Goal: Task Accomplishment & Management: Complete application form

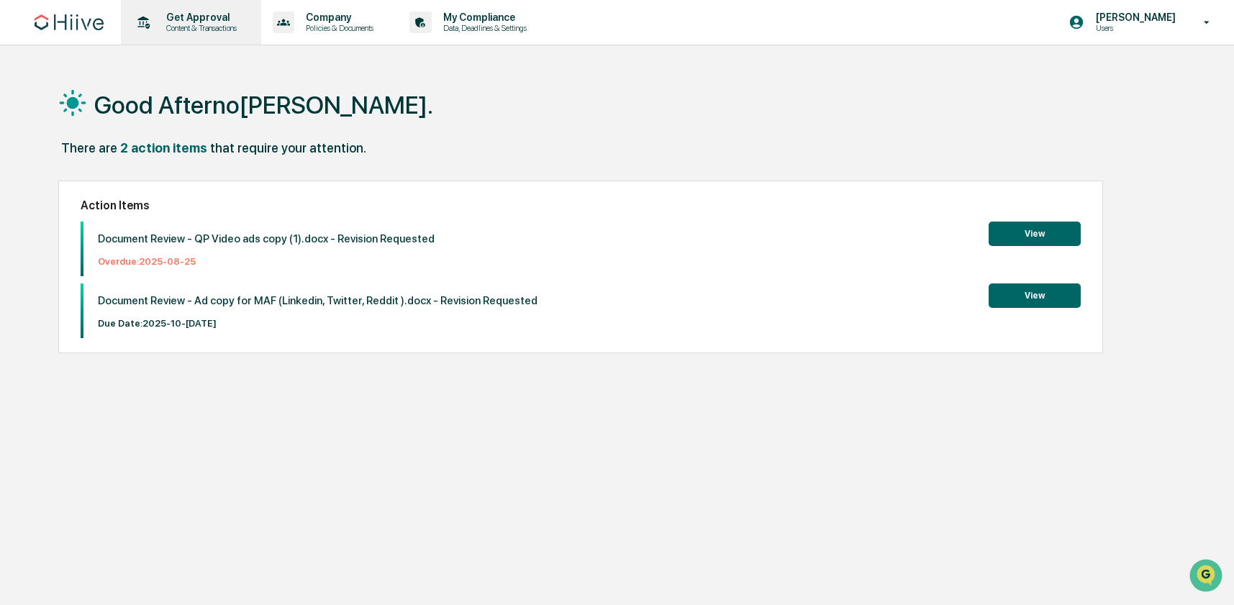
click at [200, 32] on p "Content & Transactions" at bounding box center [199, 28] width 89 height 10
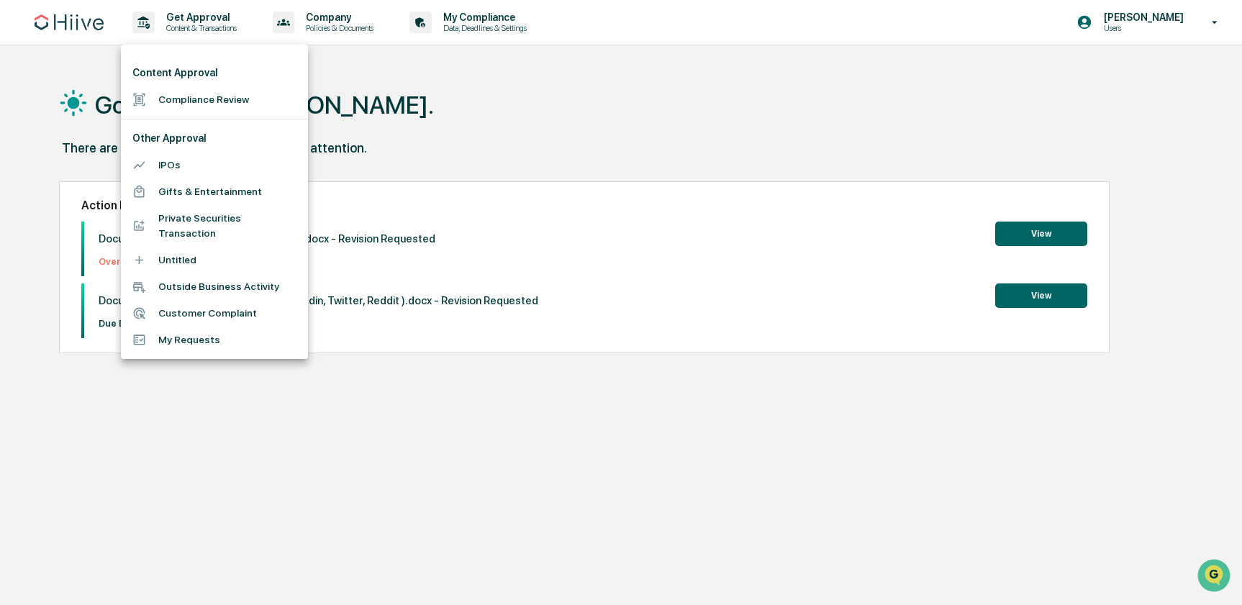
click at [222, 92] on li "Compliance Review" at bounding box center [214, 99] width 187 height 27
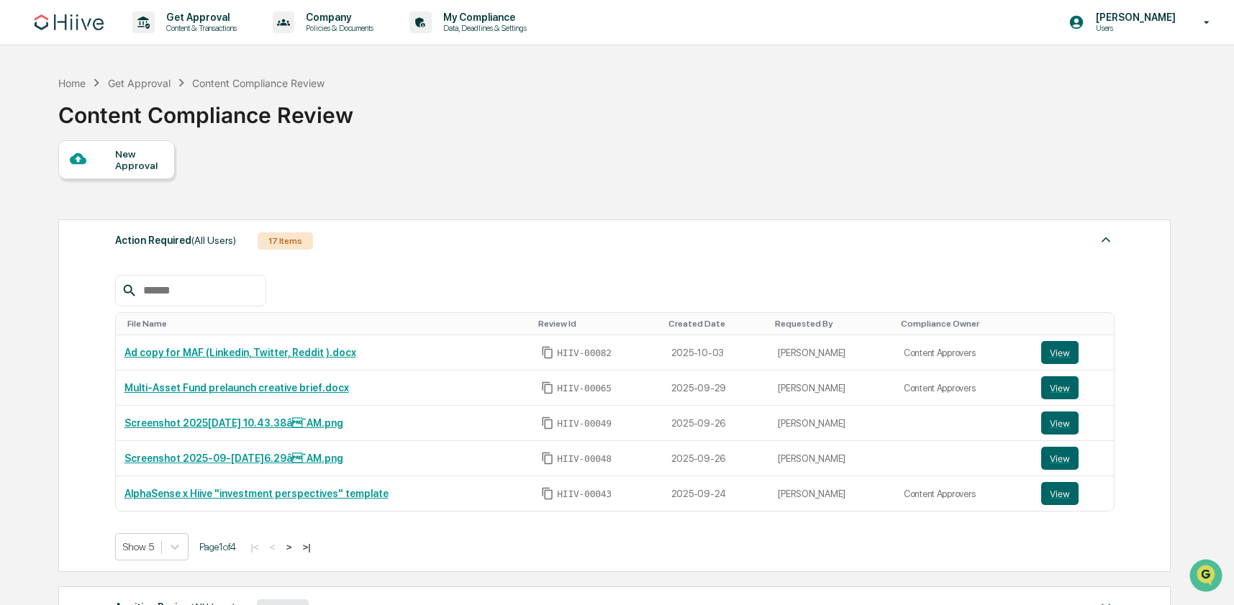
click at [119, 167] on div "New Approval" at bounding box center [139, 159] width 48 height 23
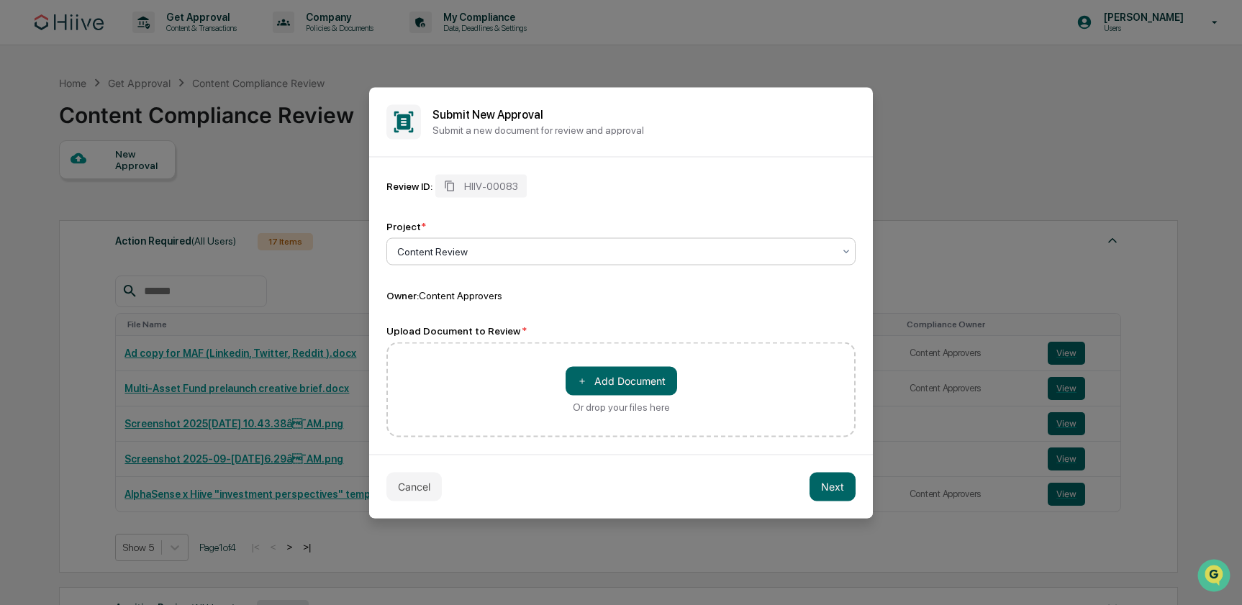
click at [557, 245] on div at bounding box center [615, 251] width 436 height 14
click at [633, 381] on button "＋ Add Document" at bounding box center [622, 380] width 112 height 29
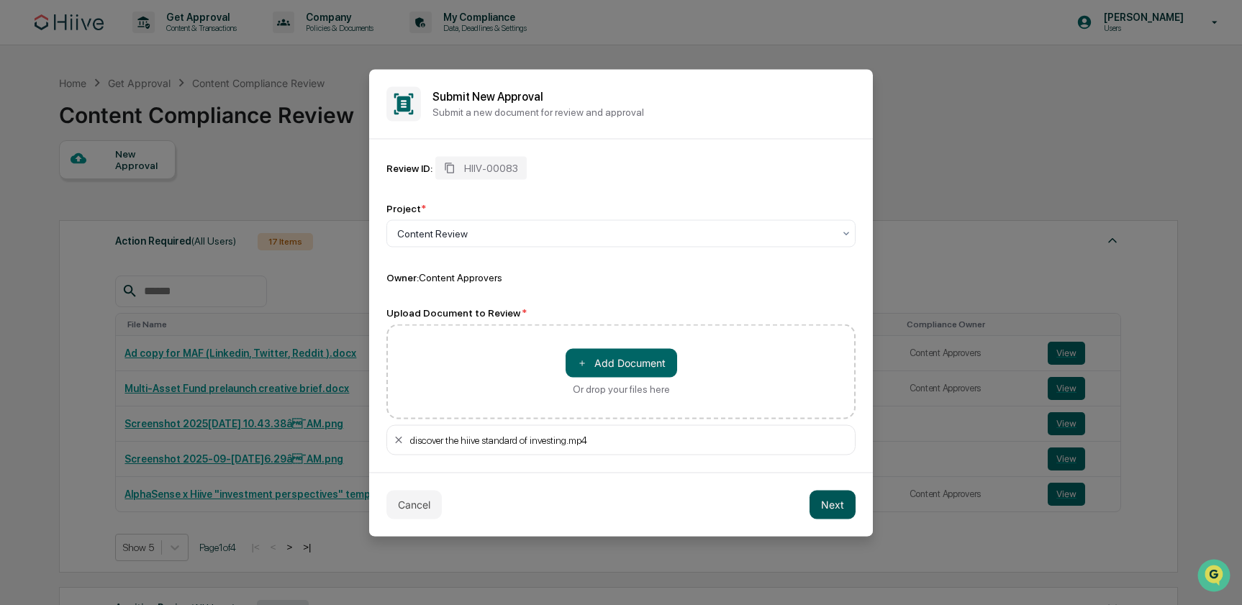
click at [838, 510] on button "Next" at bounding box center [833, 504] width 46 height 29
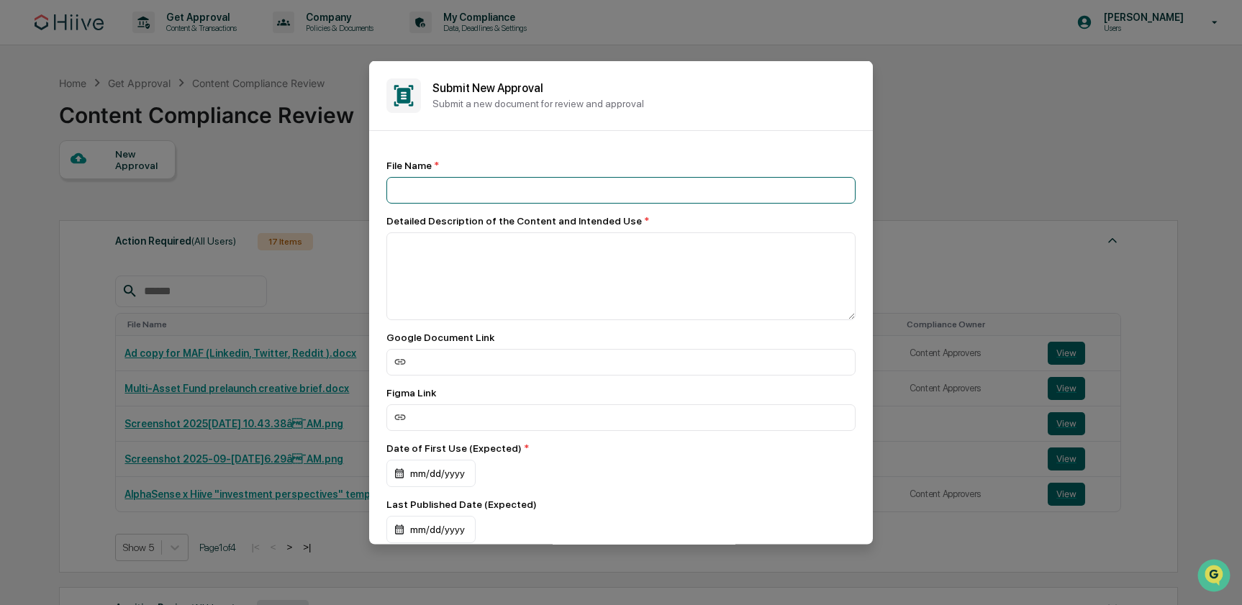
click at [491, 190] on input at bounding box center [621, 189] width 469 height 27
type input "**********"
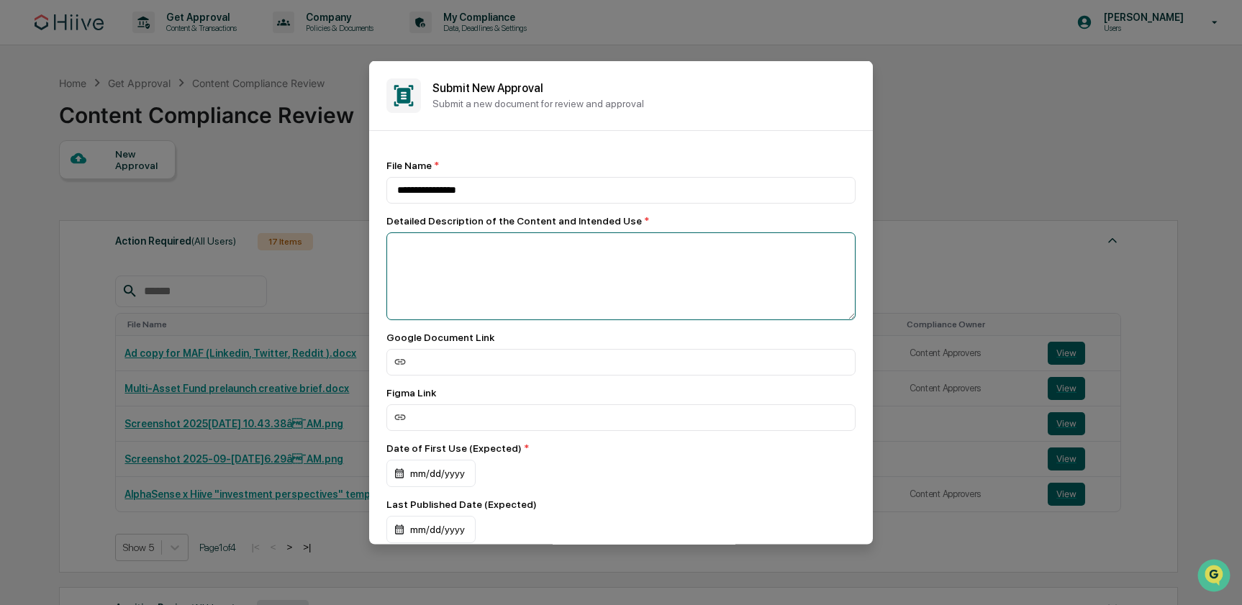
click at [432, 258] on textarea at bounding box center [621, 276] width 469 height 88
type textarea "**********"
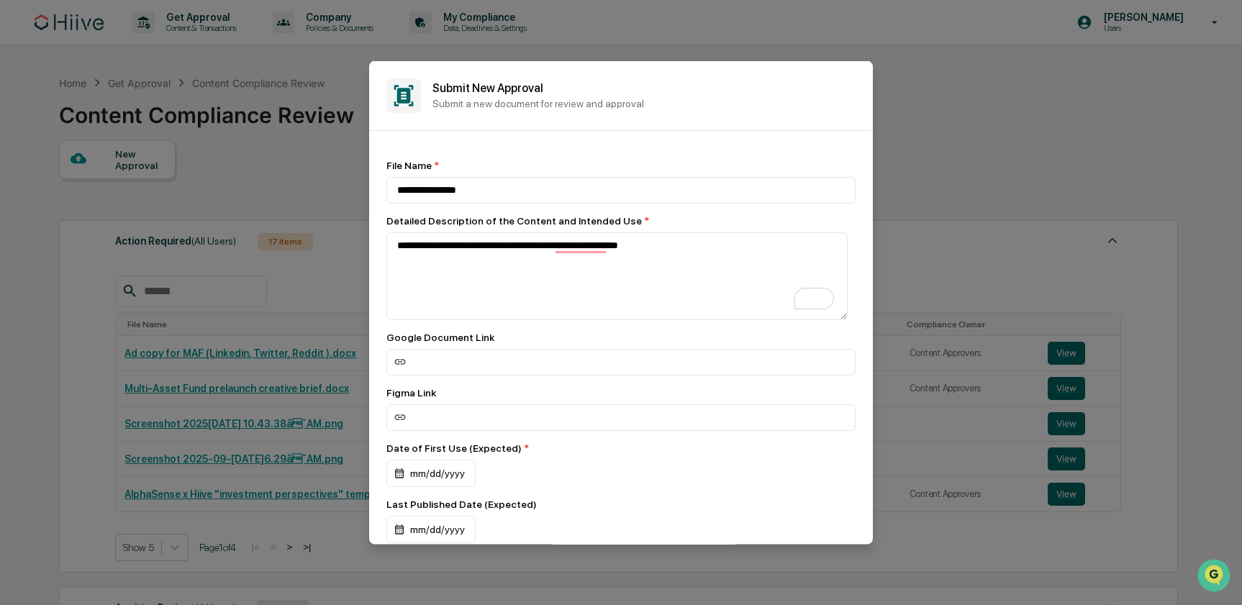
click at [510, 330] on div "**********" at bounding box center [621, 446] width 469 height 574
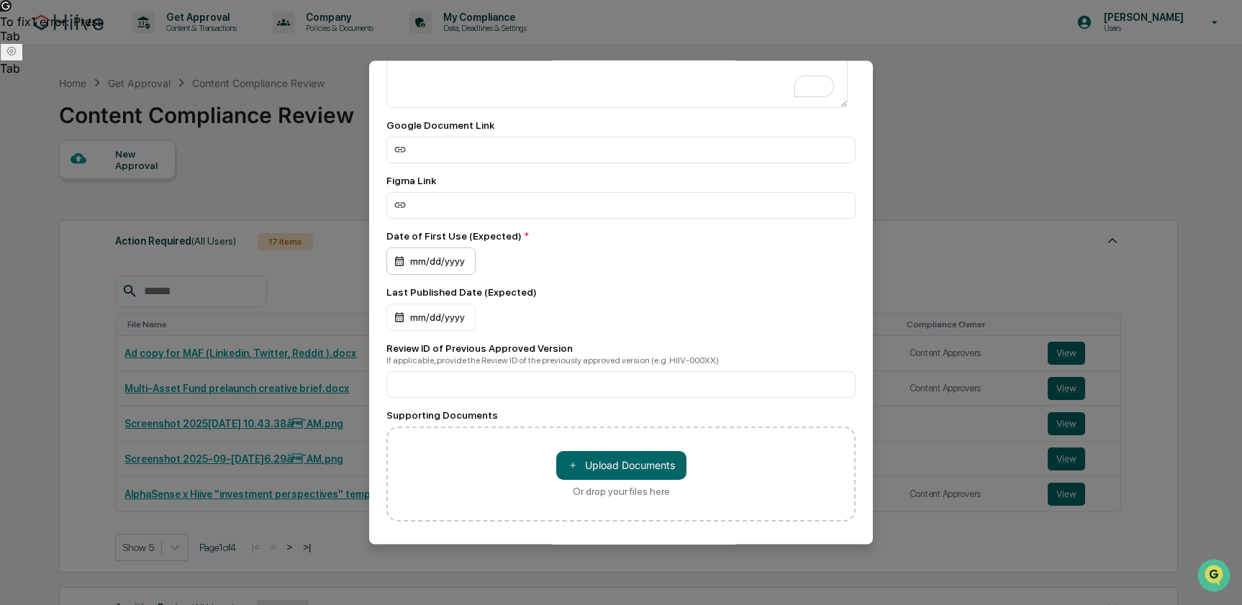
click at [433, 266] on div "mm/dd/yyyy" at bounding box center [431, 260] width 89 height 27
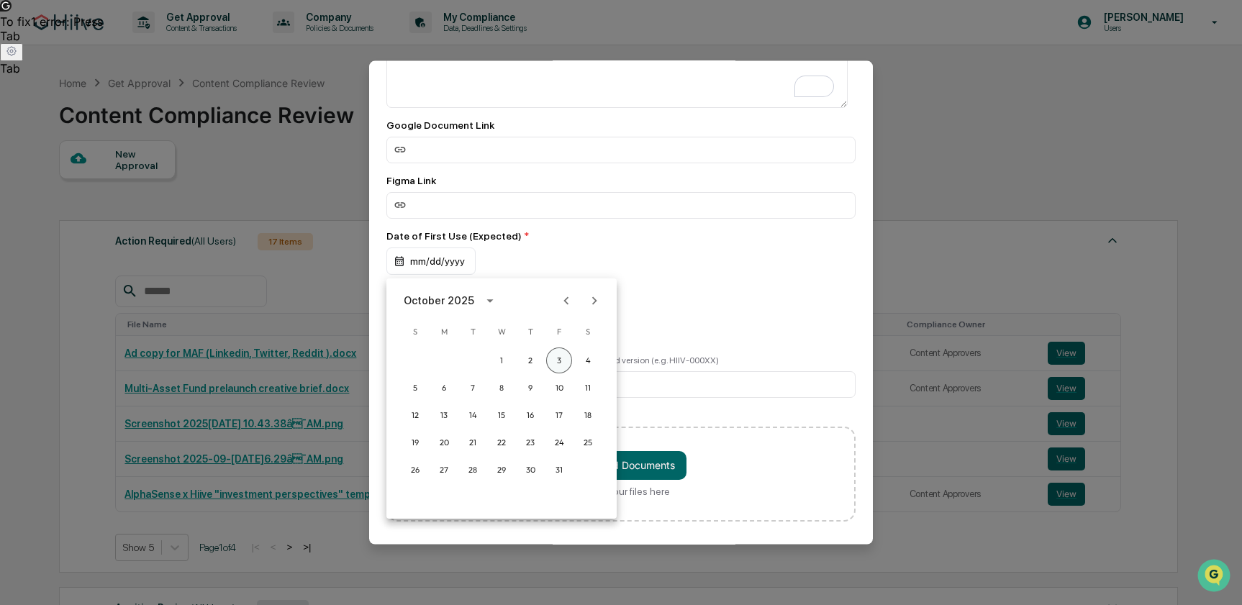
click at [564, 364] on button "3" at bounding box center [559, 361] width 26 height 26
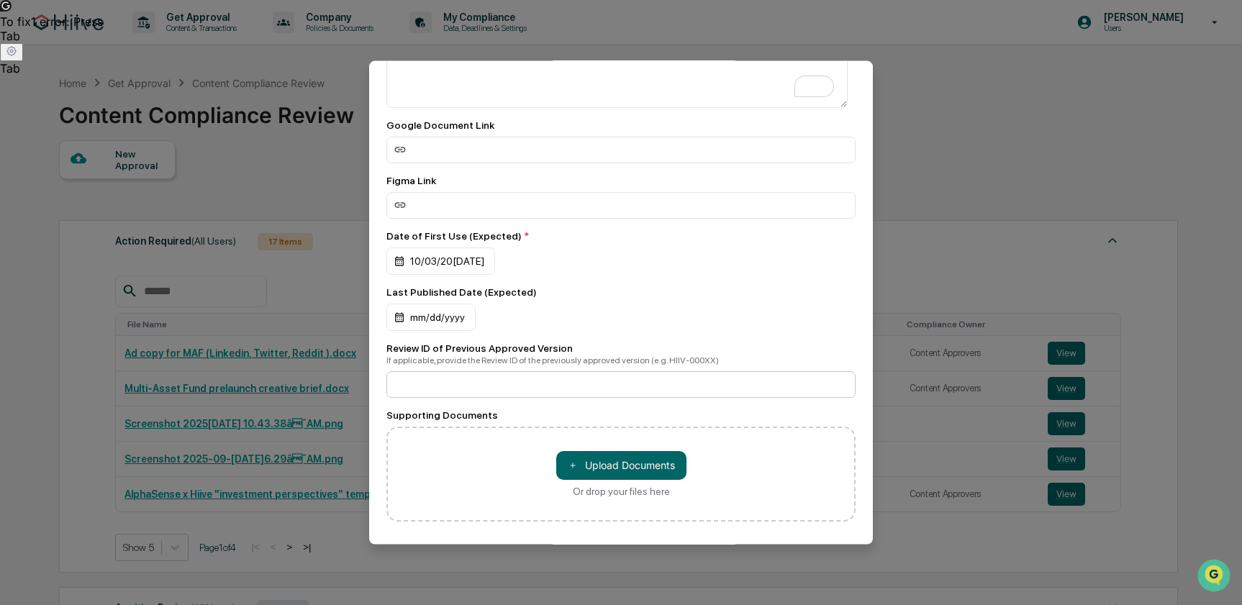
scroll to position [254, 0]
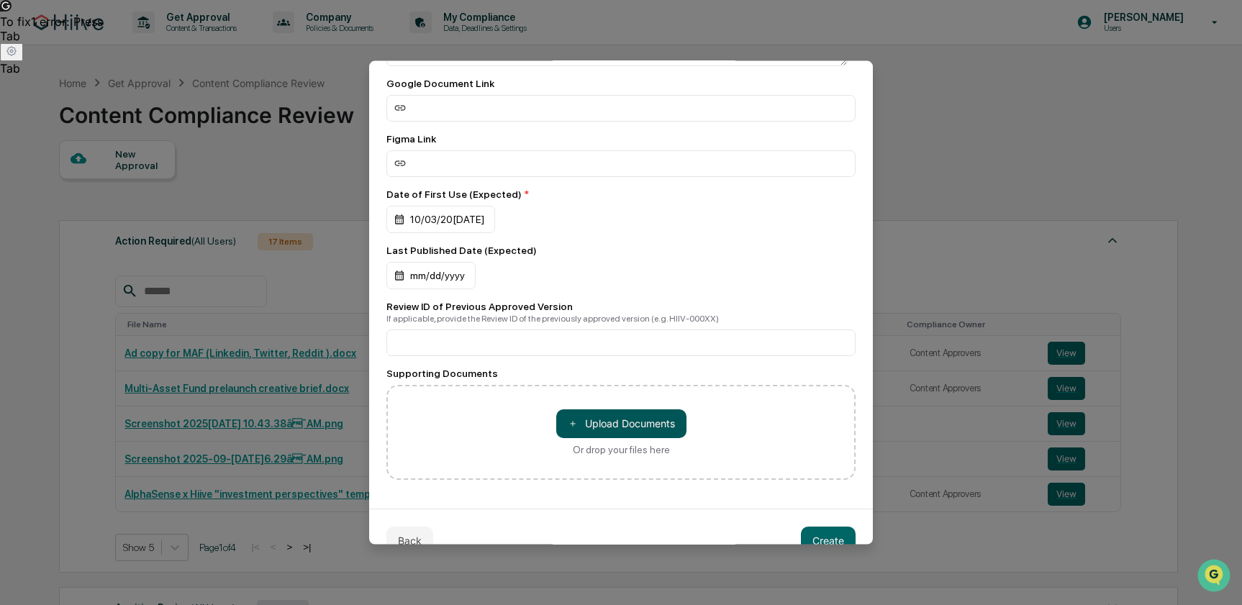
click at [615, 438] on button "＋ Upload Documents" at bounding box center [621, 423] width 130 height 29
click at [607, 430] on button "＋ Upload Documents" at bounding box center [621, 423] width 130 height 29
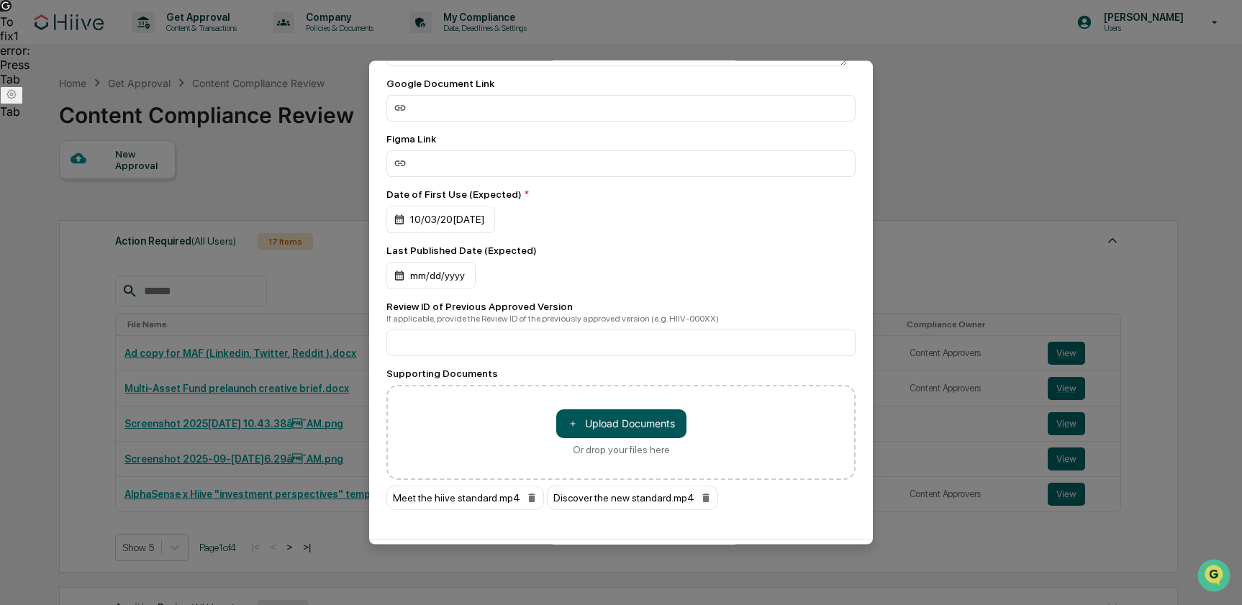
click at [613, 424] on button "＋ Upload Documents" at bounding box center [621, 423] width 130 height 29
click at [623, 430] on button "＋ Upload Documents" at bounding box center [621, 423] width 130 height 29
click at [632, 425] on button "＋ Upload Documents" at bounding box center [621, 423] width 130 height 29
click at [603, 427] on button "＋ Upload Documents" at bounding box center [621, 423] width 130 height 29
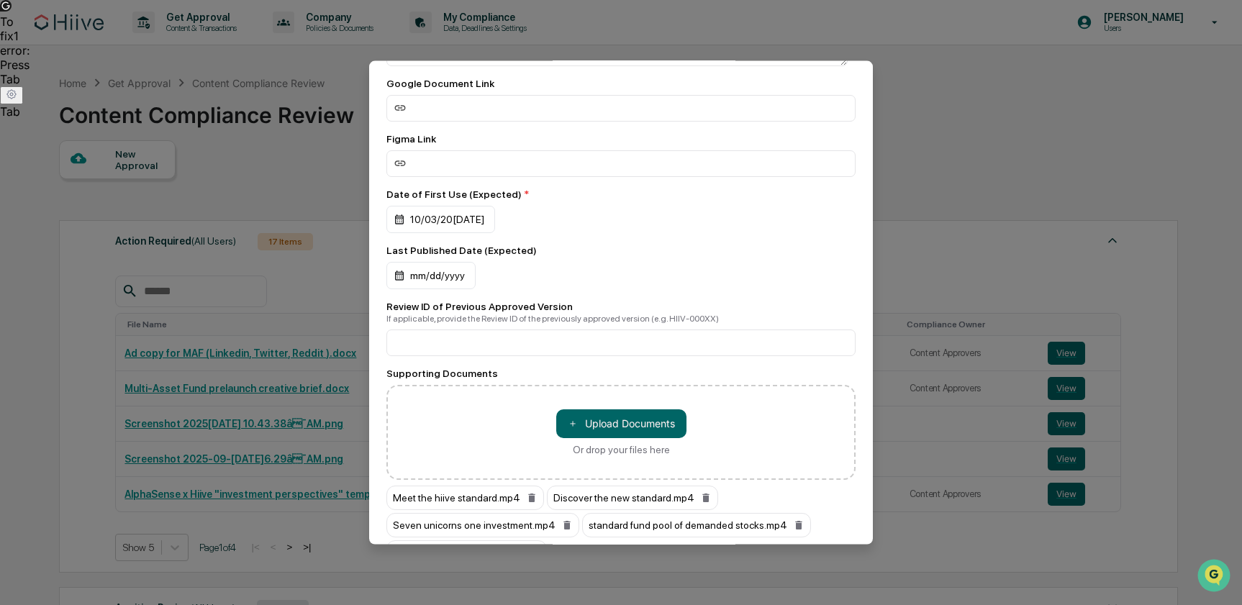
scroll to position [371, 0]
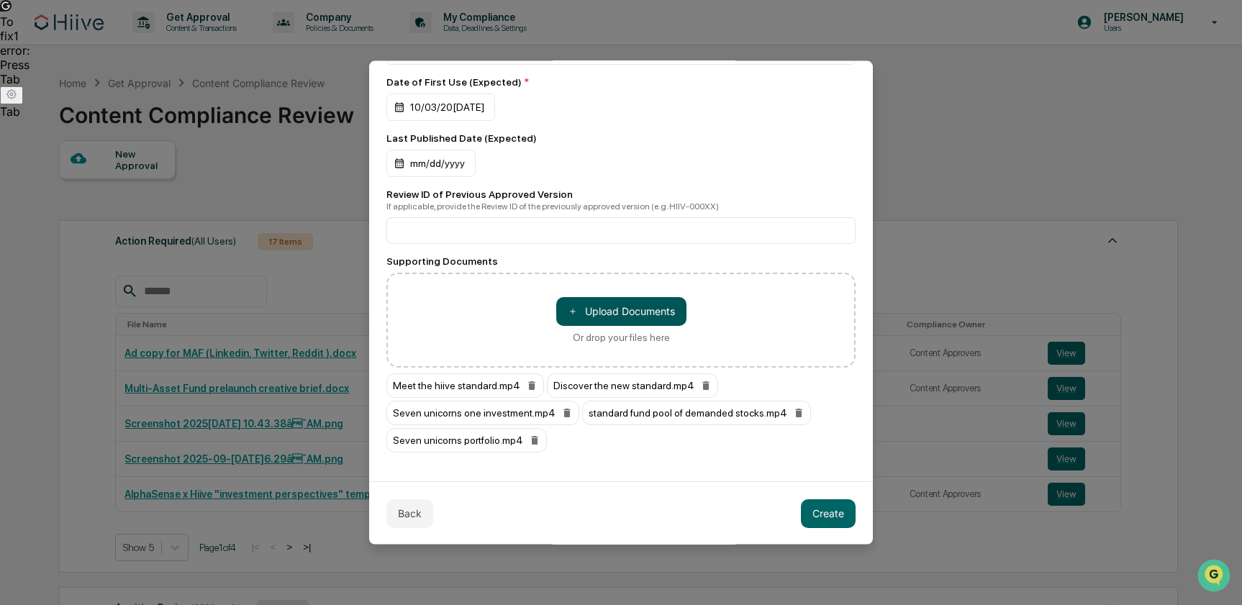
click at [621, 316] on button "＋ Upload Documents" at bounding box center [621, 311] width 130 height 29
click at [638, 315] on button "＋ Upload Documents" at bounding box center [621, 311] width 130 height 29
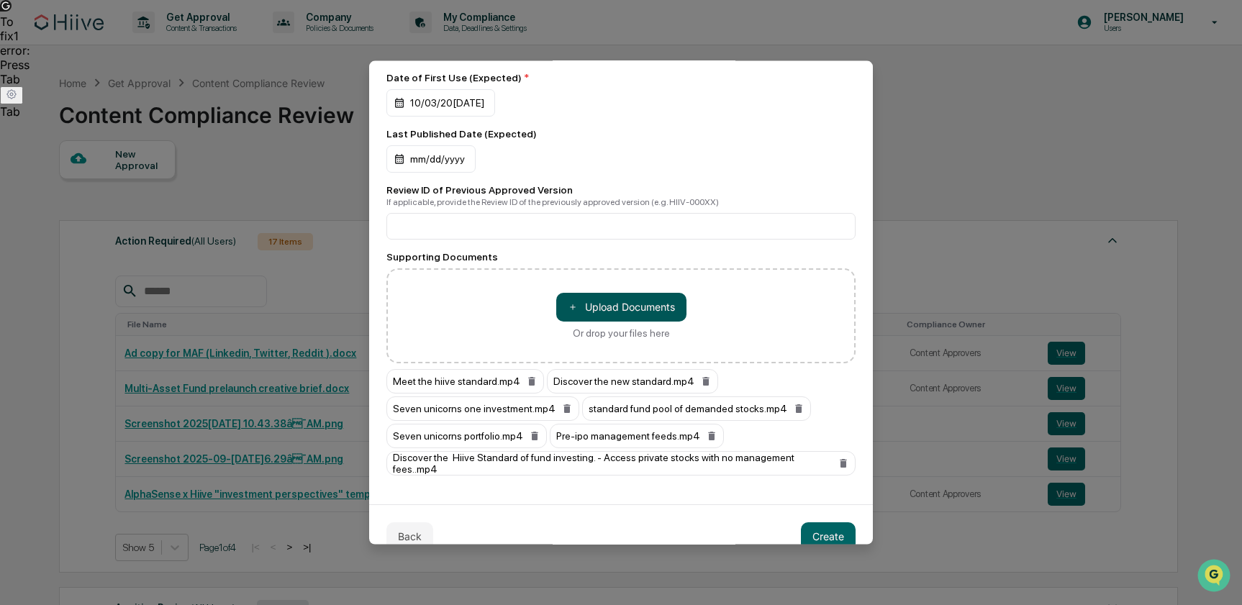
click at [645, 320] on button "＋ Upload Documents" at bounding box center [621, 306] width 130 height 29
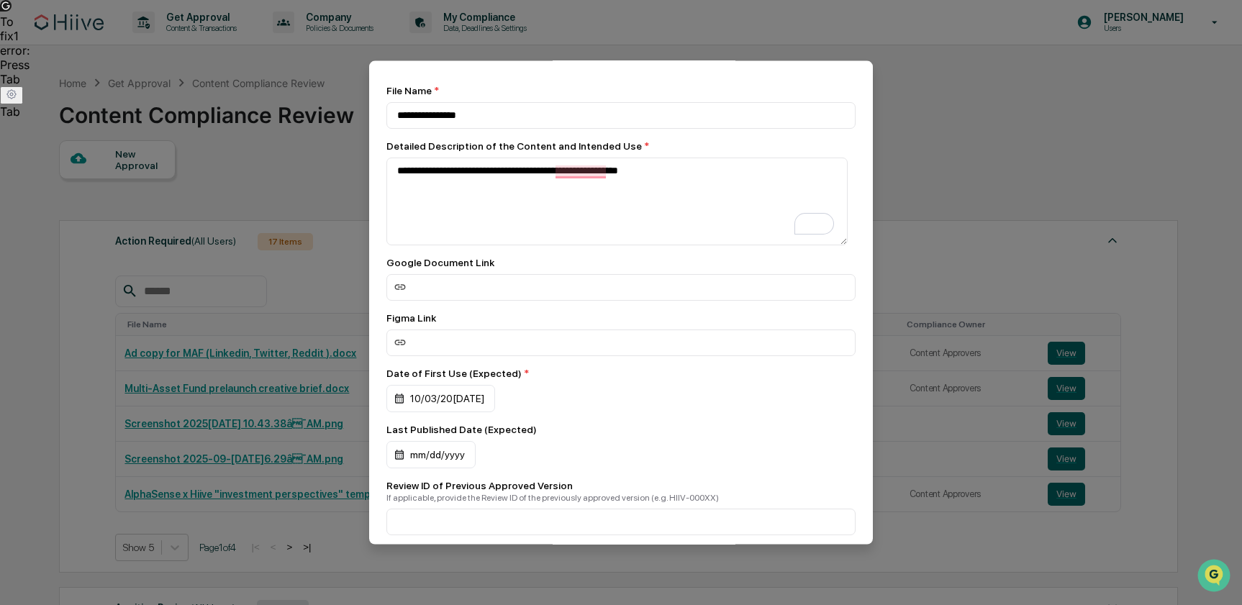
scroll to position [56, 0]
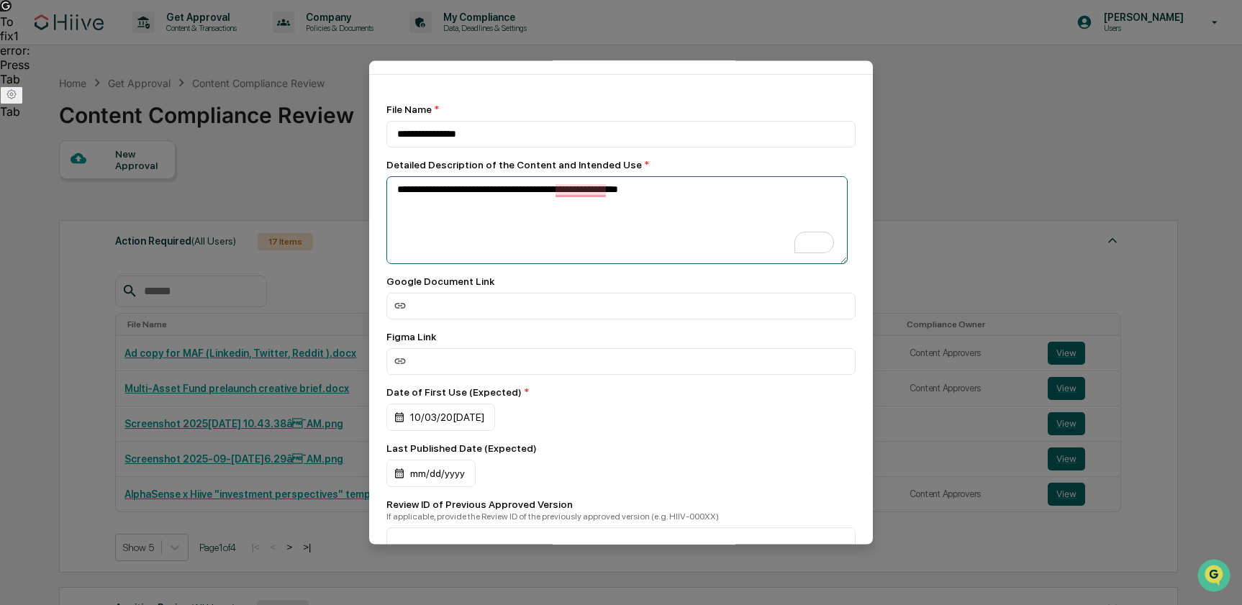
click at [533, 224] on textarea "**********" at bounding box center [617, 220] width 461 height 88
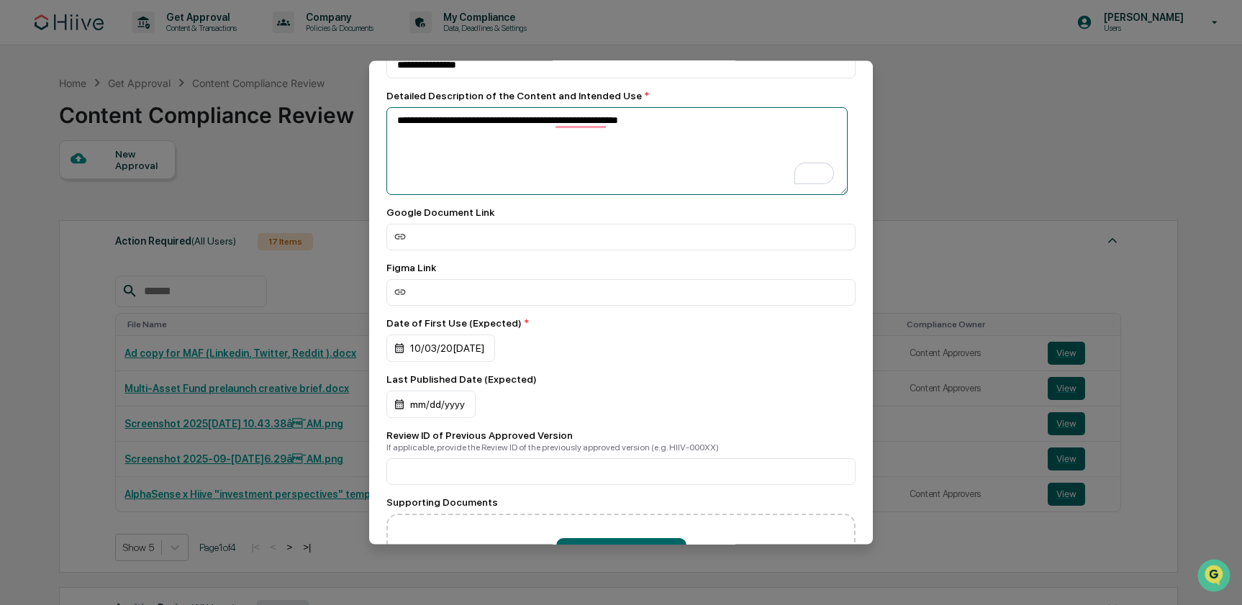
scroll to position [0, 0]
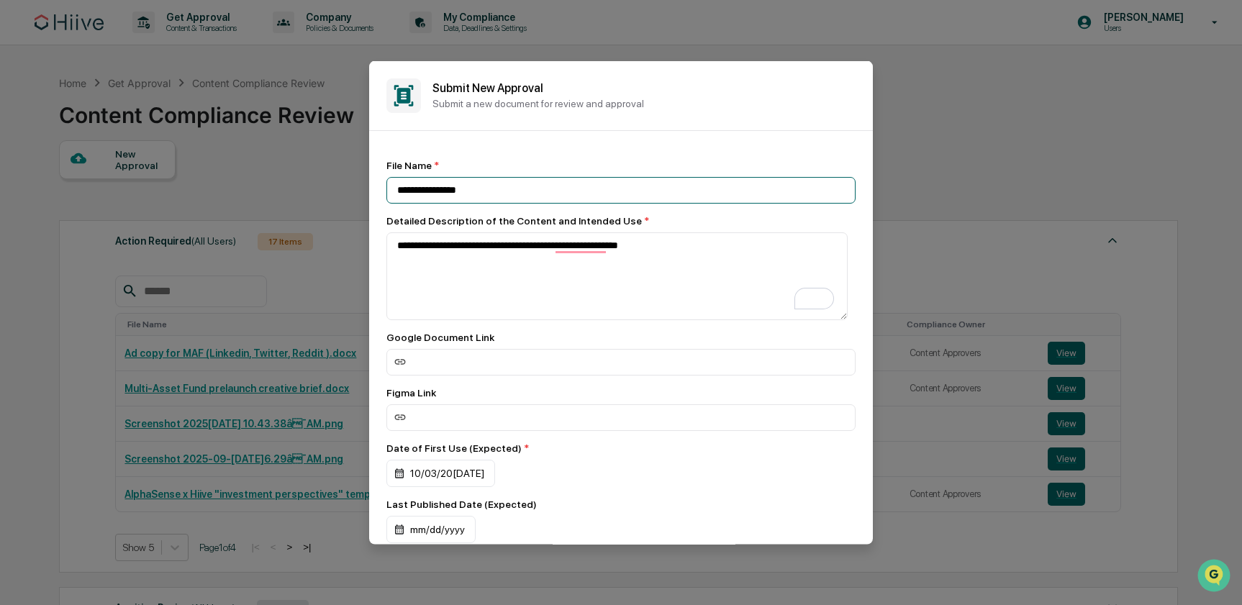
drag, startPoint x: 462, startPoint y: 186, endPoint x: 445, endPoint y: 186, distance: 17.3
click at [445, 186] on input "**********" at bounding box center [621, 189] width 469 height 27
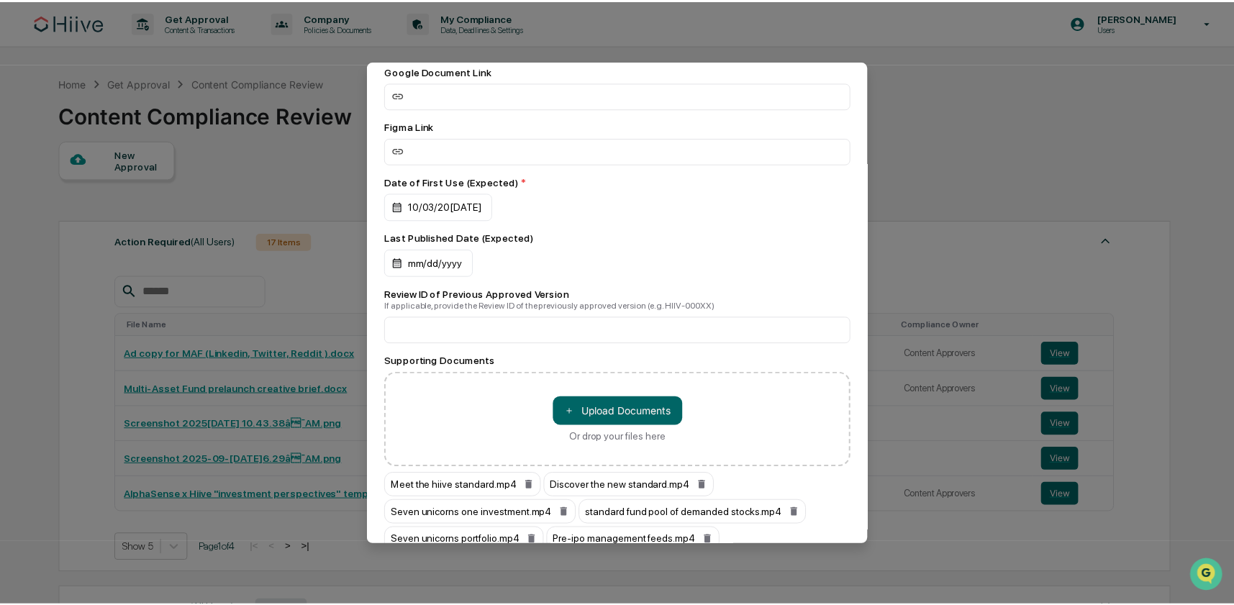
scroll to position [425, 0]
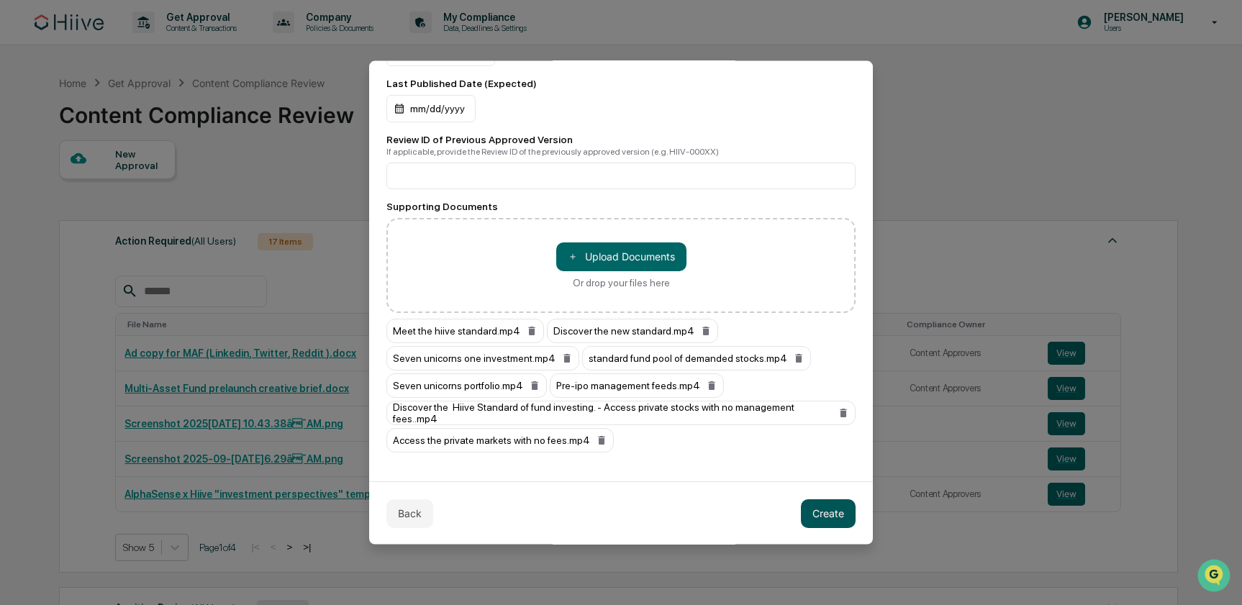
type input "**********"
click at [810, 511] on button "Create" at bounding box center [828, 513] width 55 height 29
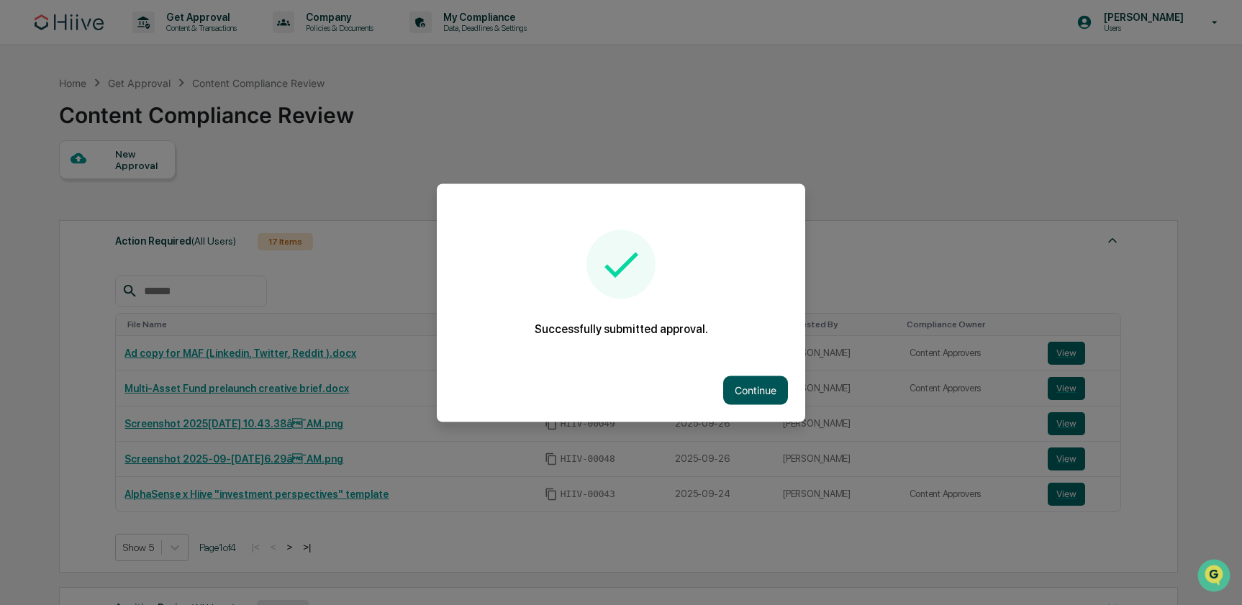
click at [743, 378] on button "Continue" at bounding box center [755, 390] width 65 height 29
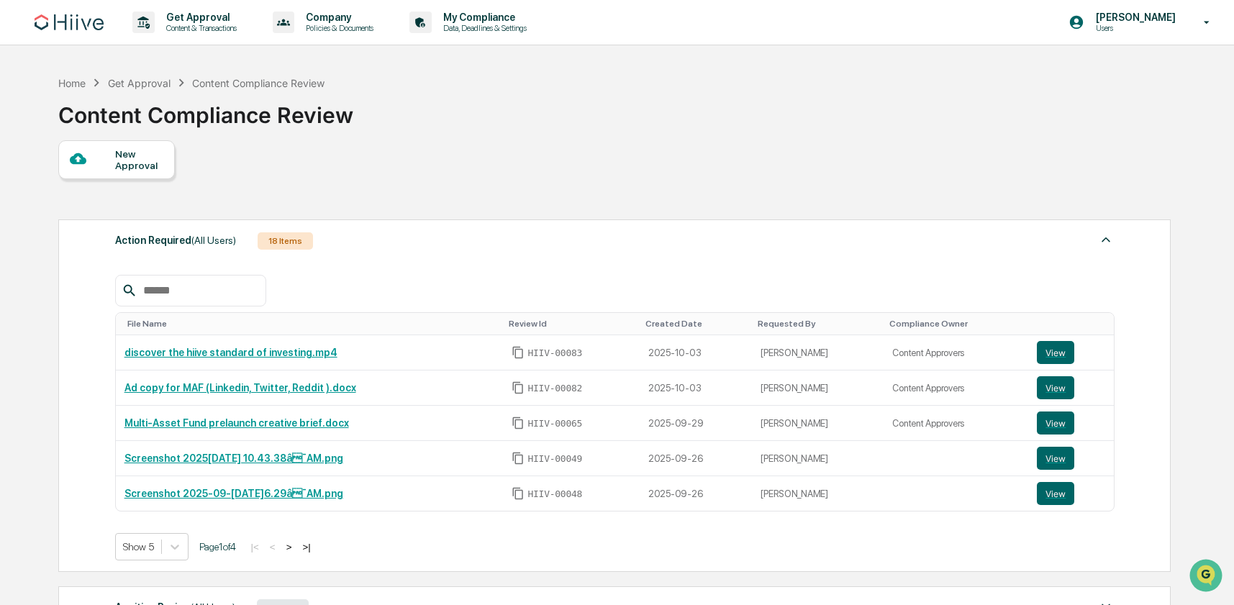
click at [919, 165] on div "New Approval Action Required (All Users) 18 Items File Name Review Id Created D…" at bounding box center [613, 449] width 1111 height 618
click at [110, 85] on div "Get Approval" at bounding box center [139, 83] width 63 height 12
click at [147, 83] on div "Get Approval" at bounding box center [139, 83] width 63 height 12
click at [79, 81] on div "Home" at bounding box center [71, 83] width 27 height 12
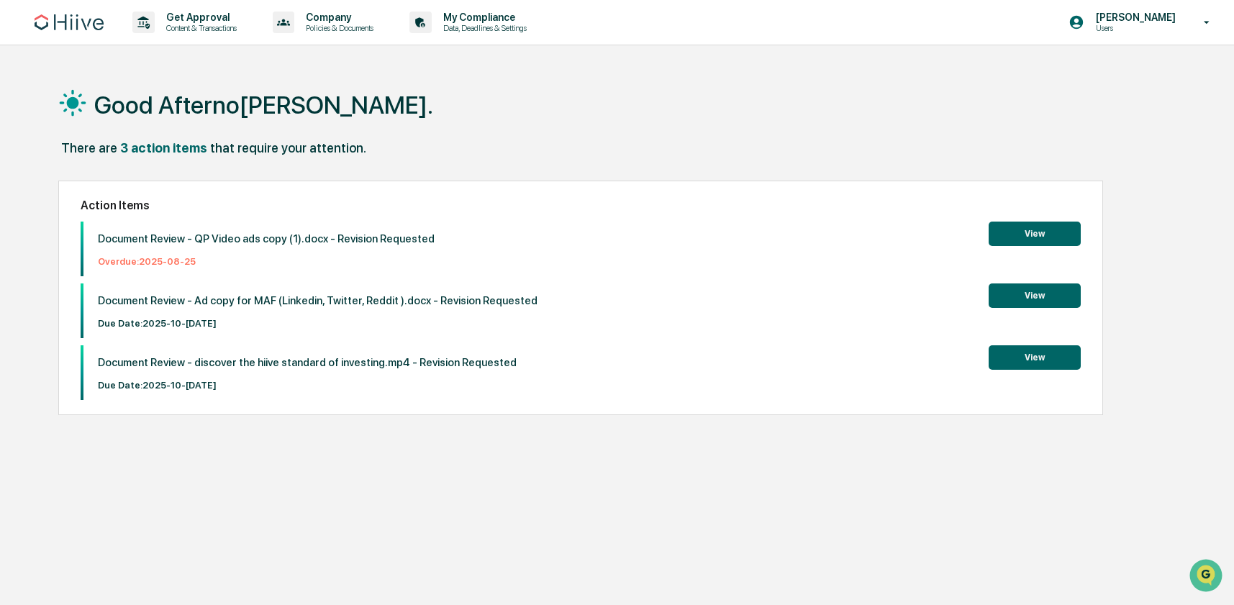
click at [1034, 356] on button "View" at bounding box center [1035, 357] width 92 height 24
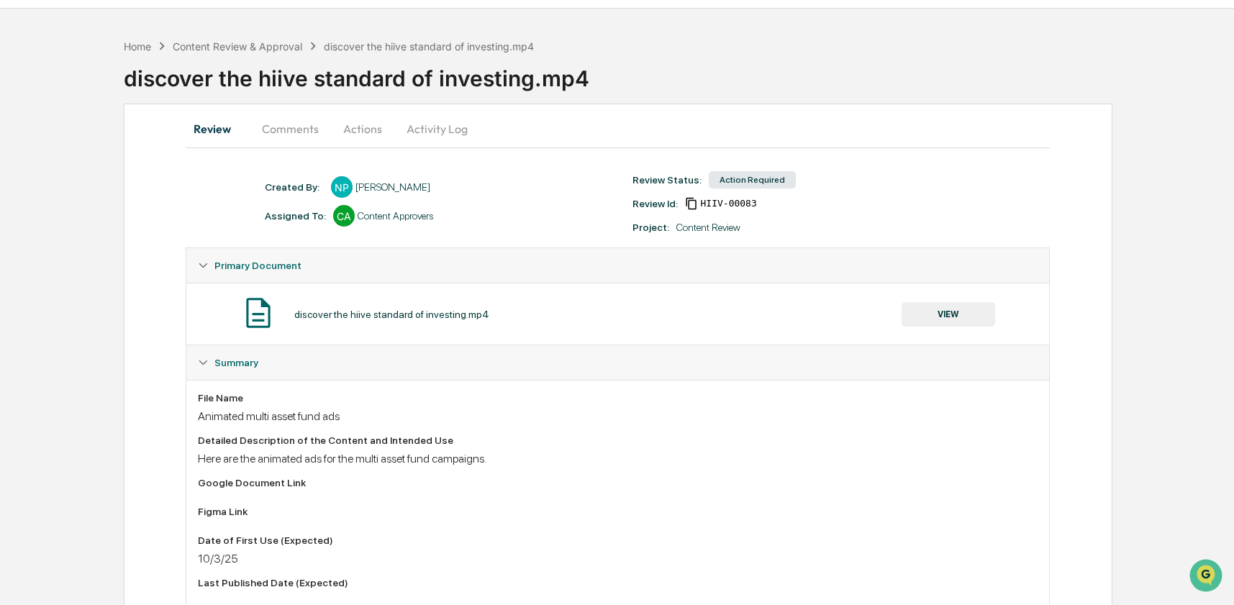
scroll to position [46, 0]
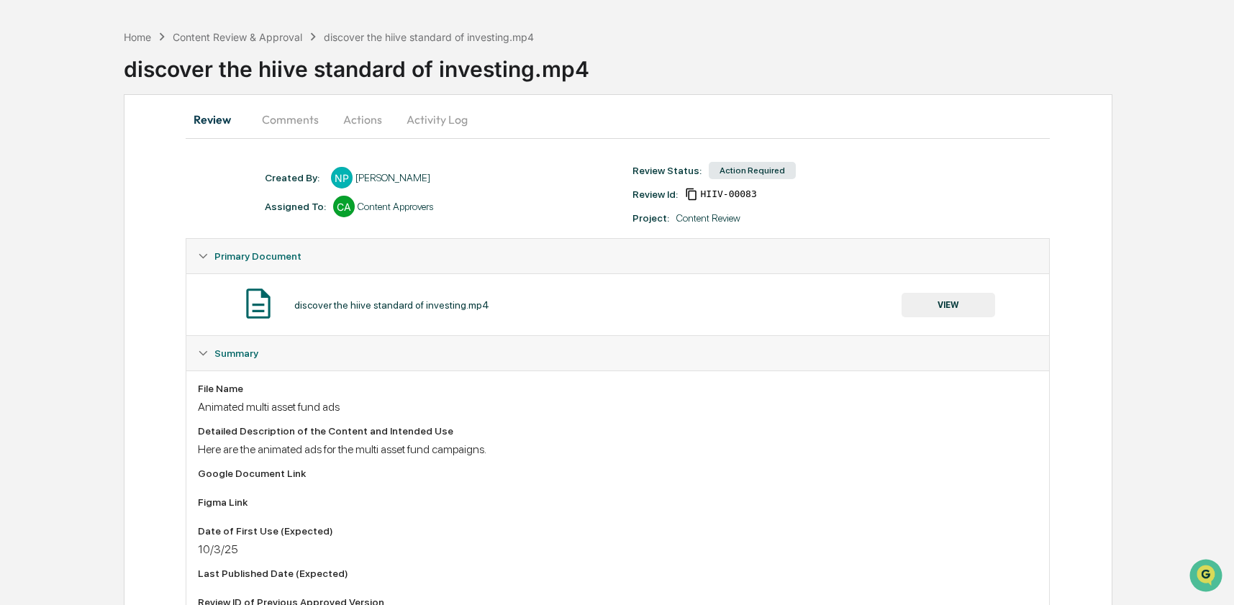
click at [410, 120] on button "Activity Log" at bounding box center [437, 119] width 84 height 35
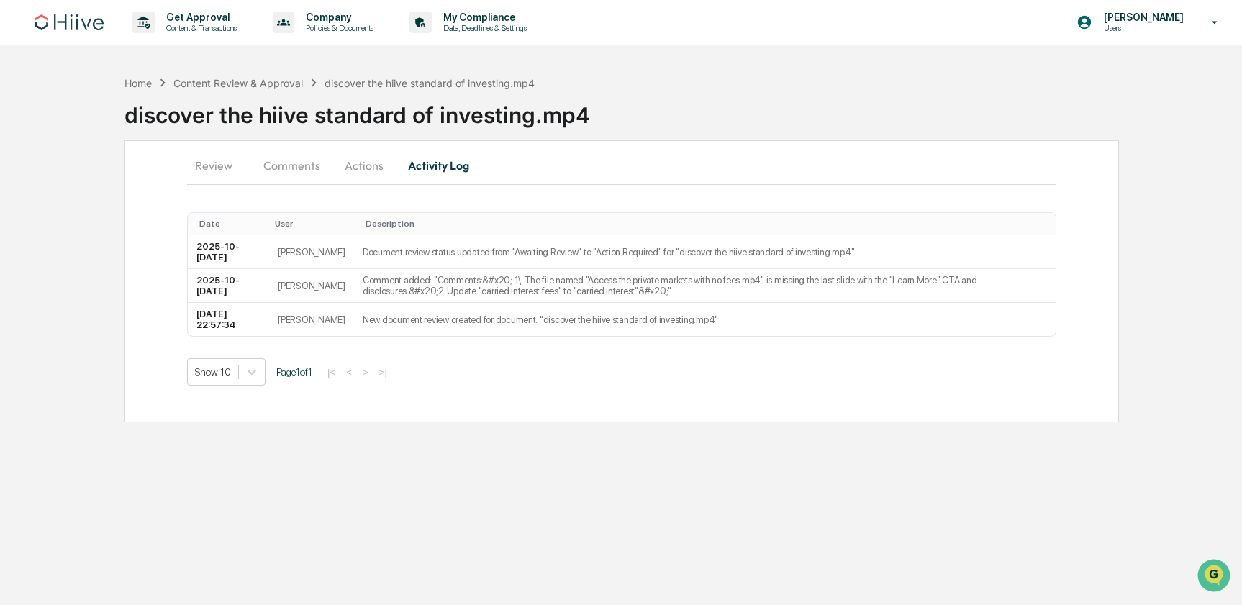
click at [351, 167] on button "Actions" at bounding box center [364, 165] width 65 height 35
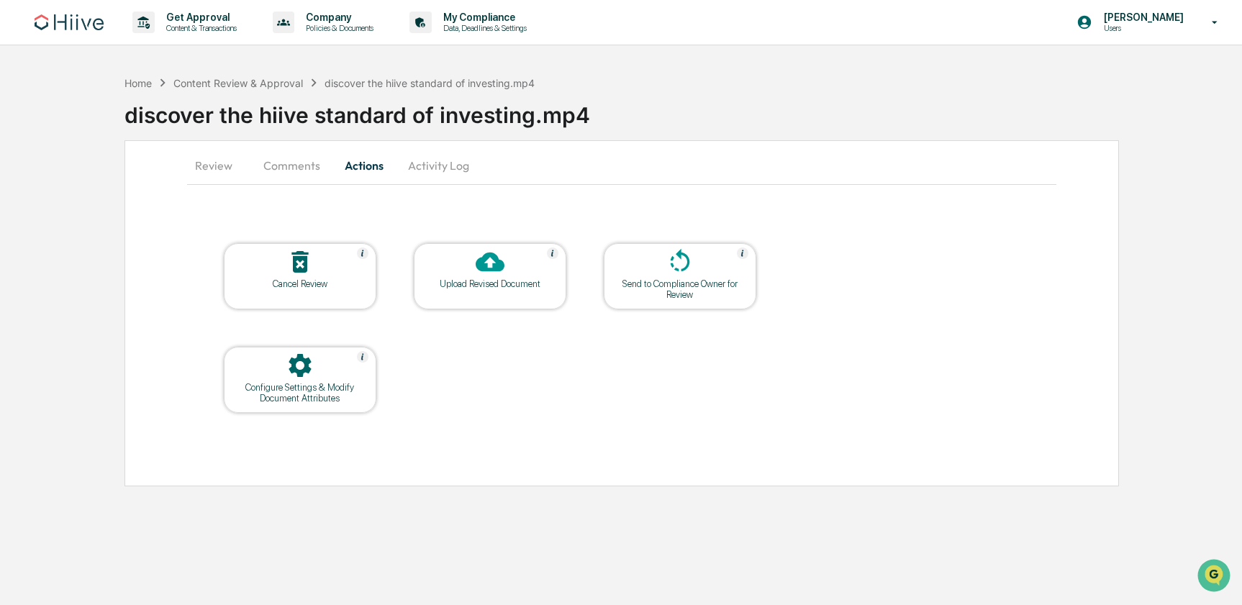
click at [276, 161] on button "Comments" at bounding box center [292, 165] width 80 height 35
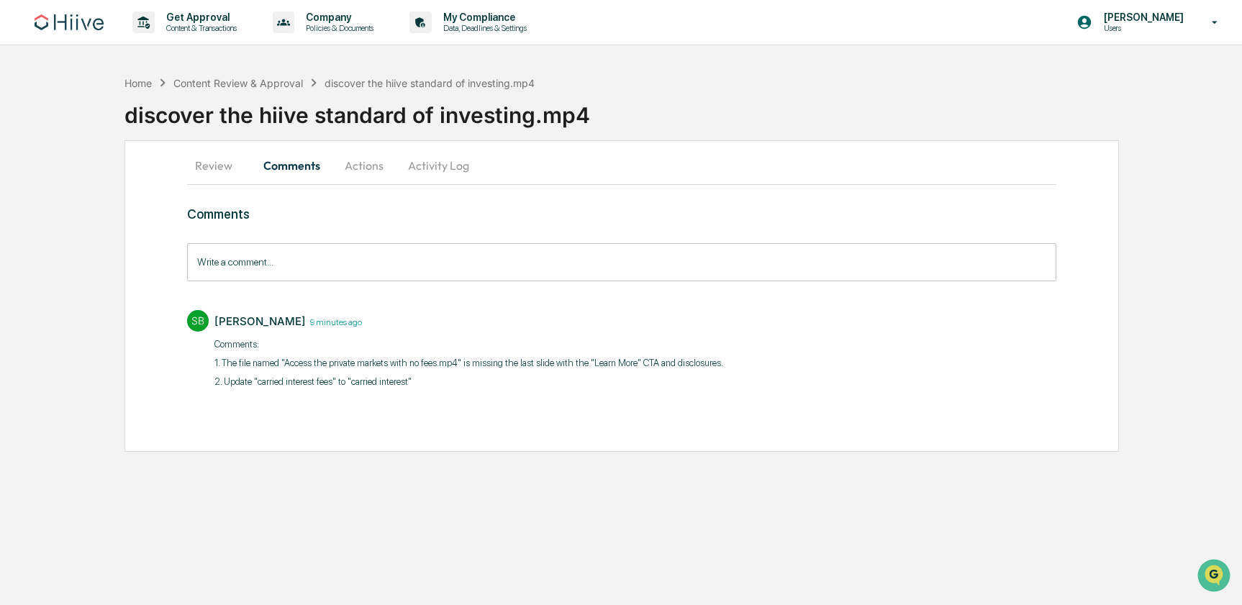
click at [216, 169] on button "Review" at bounding box center [219, 165] width 65 height 35
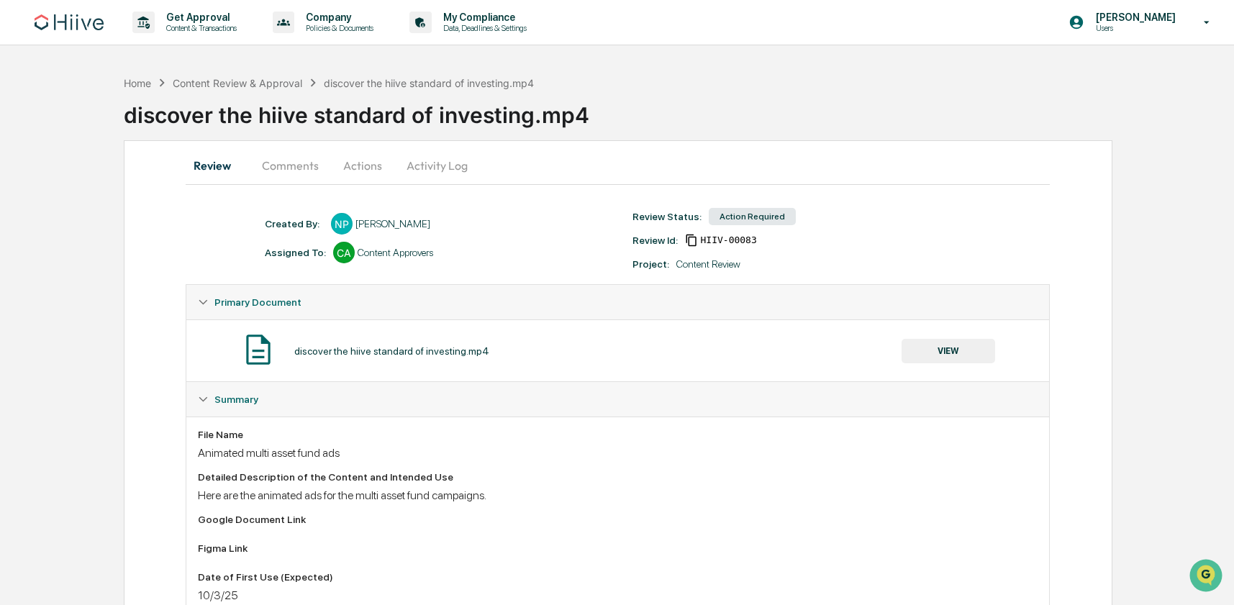
click at [399, 170] on button "Activity Log" at bounding box center [437, 165] width 84 height 35
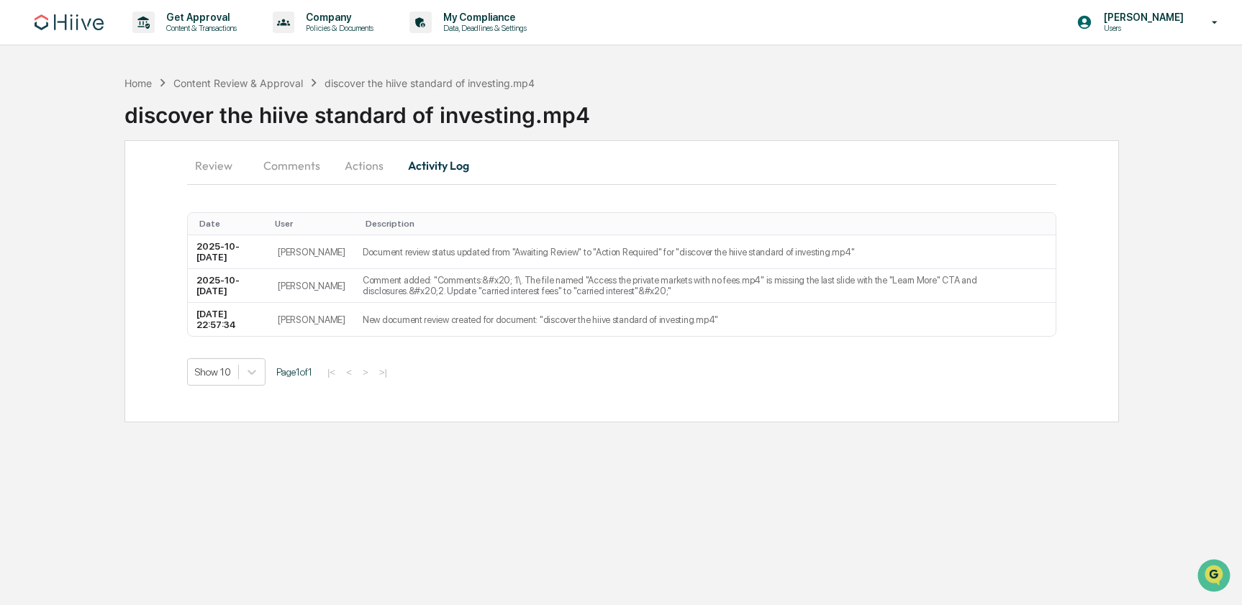
click at [383, 170] on button "Actions" at bounding box center [364, 165] width 65 height 35
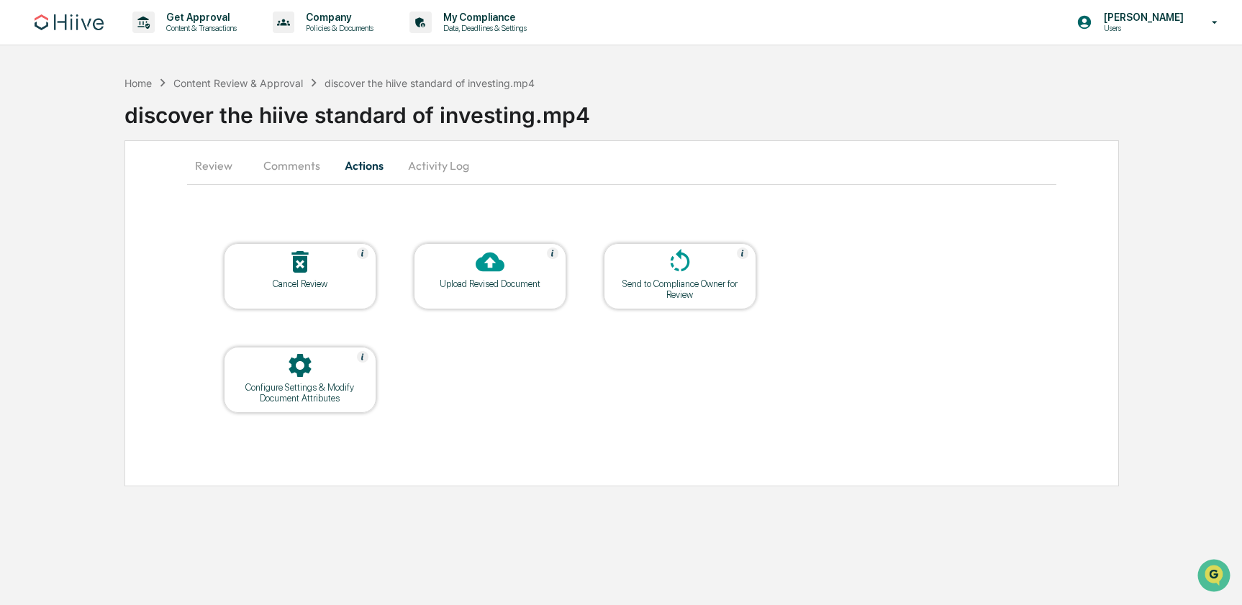
click at [482, 284] on div "Upload Revised Document" at bounding box center [490, 284] width 130 height 11
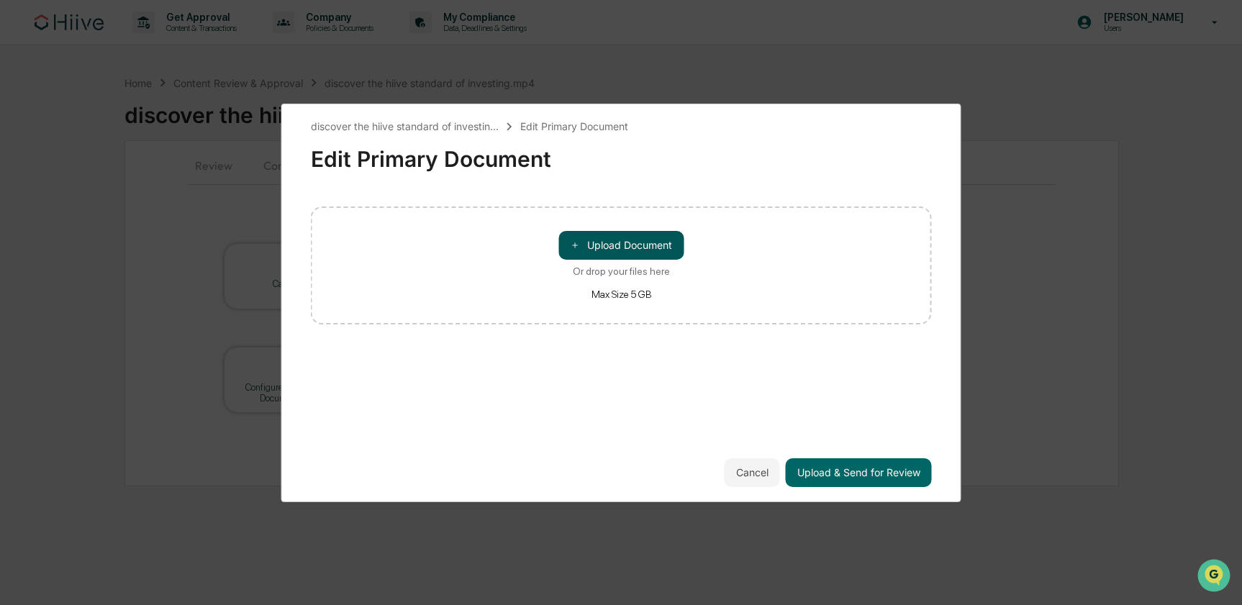
click at [625, 256] on button "＋ Upload Document" at bounding box center [621, 245] width 125 height 29
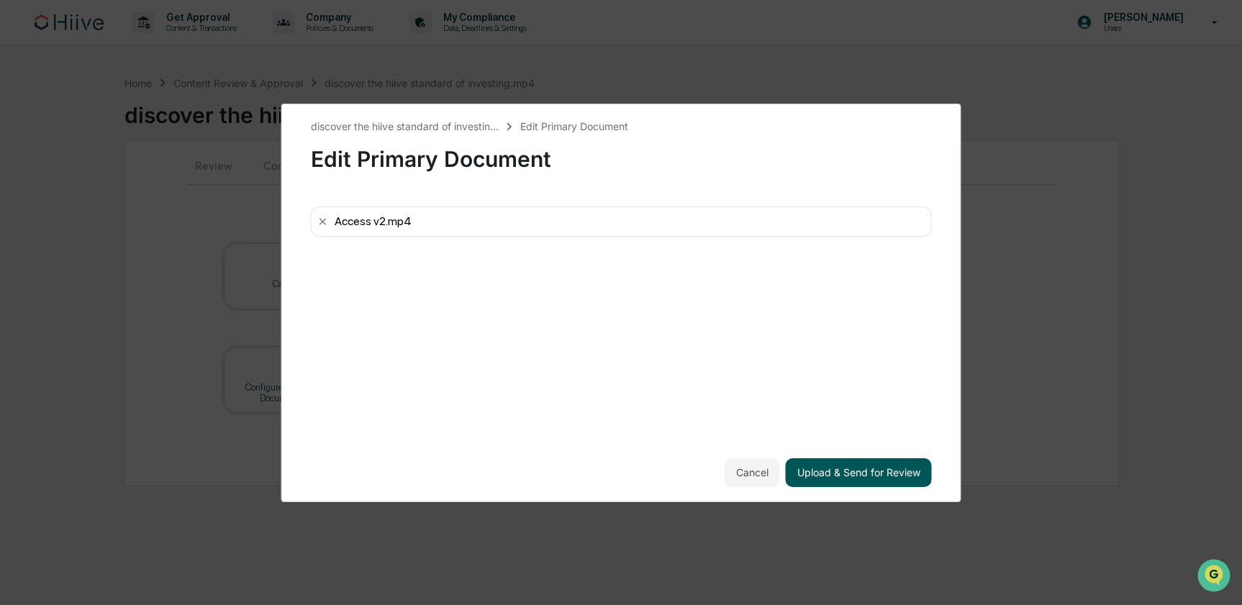
click at [841, 475] on button "Upload & Send for Review" at bounding box center [859, 472] width 146 height 29
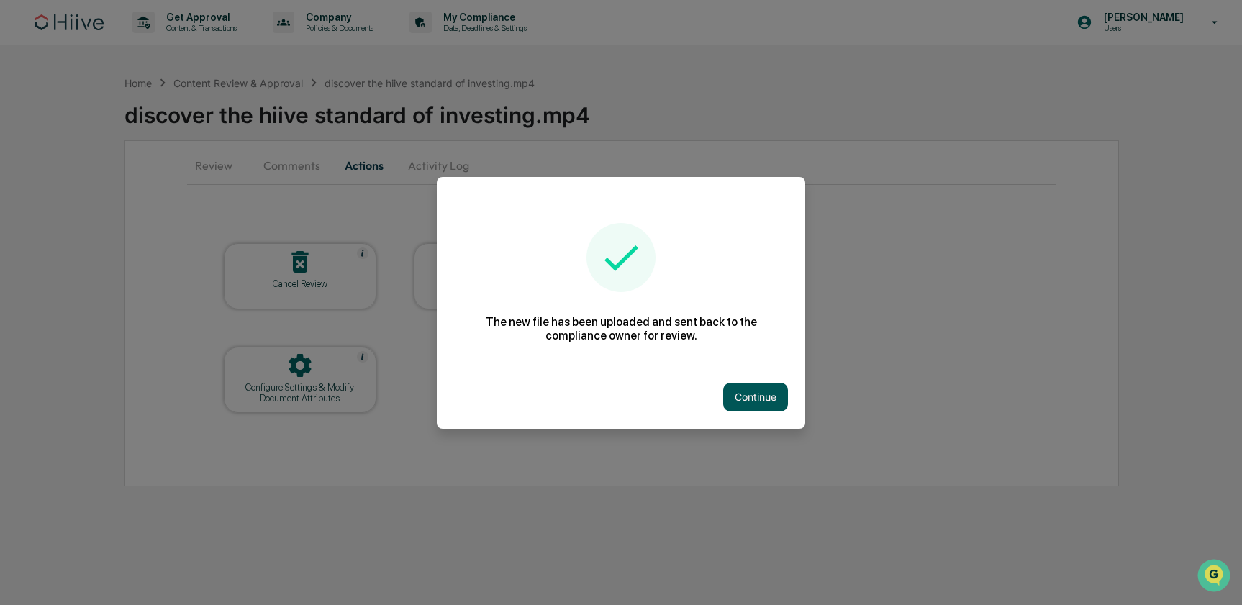
click at [728, 387] on button "Continue" at bounding box center [755, 397] width 65 height 29
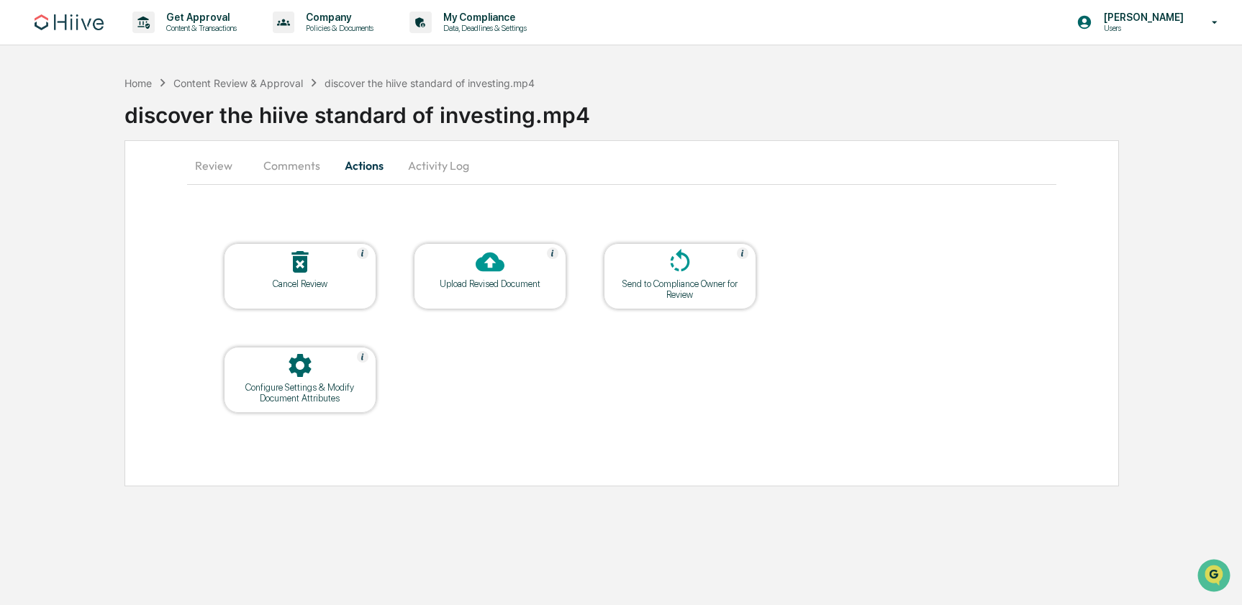
click at [288, 168] on button "Comments" at bounding box center [292, 165] width 80 height 35
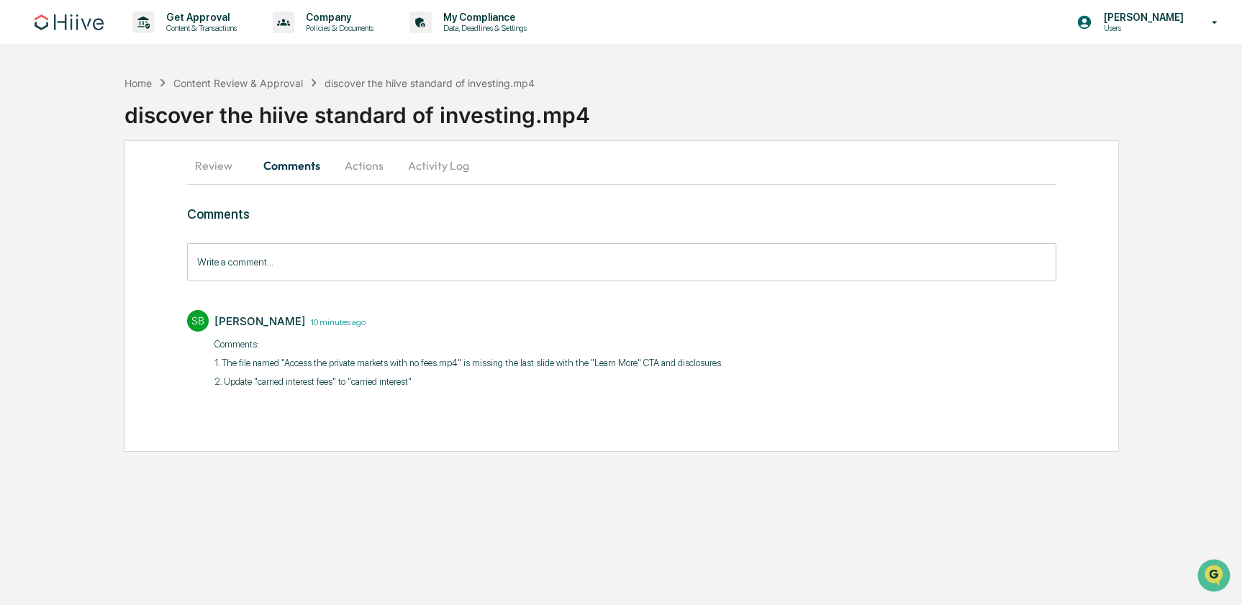
click at [201, 172] on button "Review" at bounding box center [219, 165] width 65 height 35
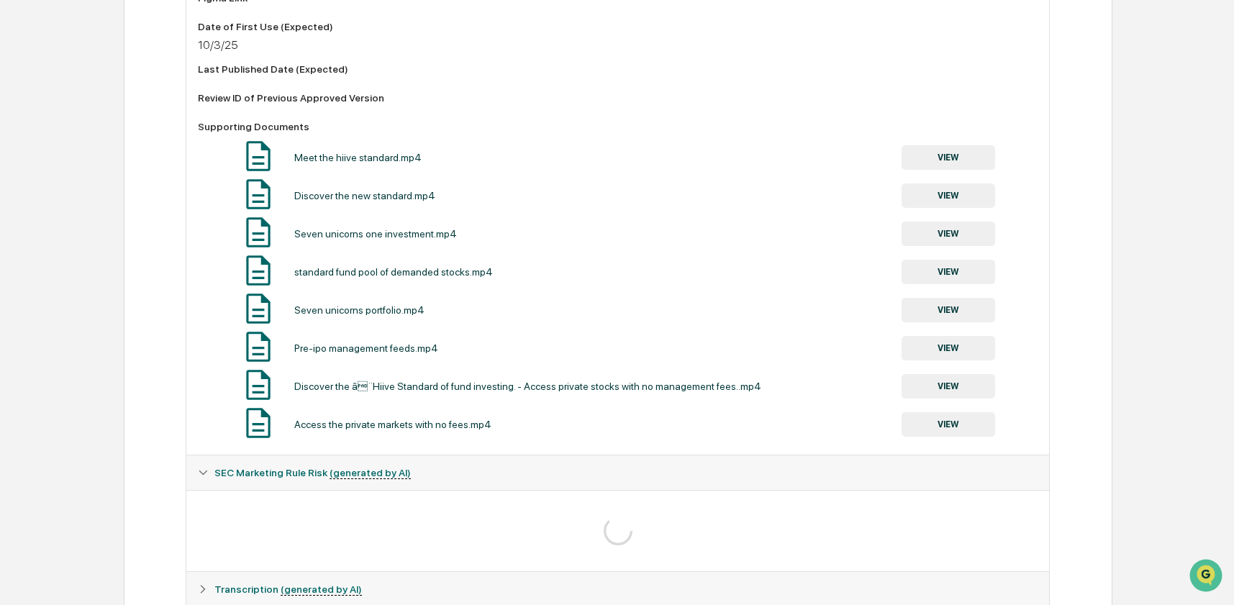
scroll to position [678, 0]
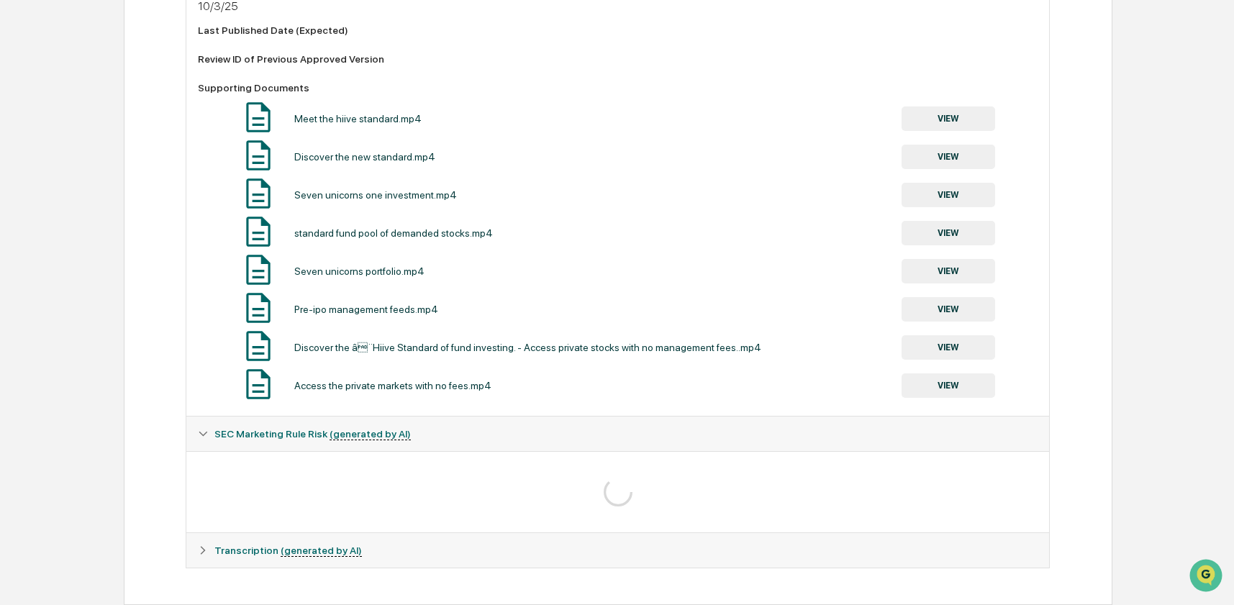
click at [282, 392] on div "Access the private markets with no fees.mp4 VIEW" at bounding box center [617, 385] width 839 height 38
click at [265, 391] on img at bounding box center [258, 384] width 36 height 36
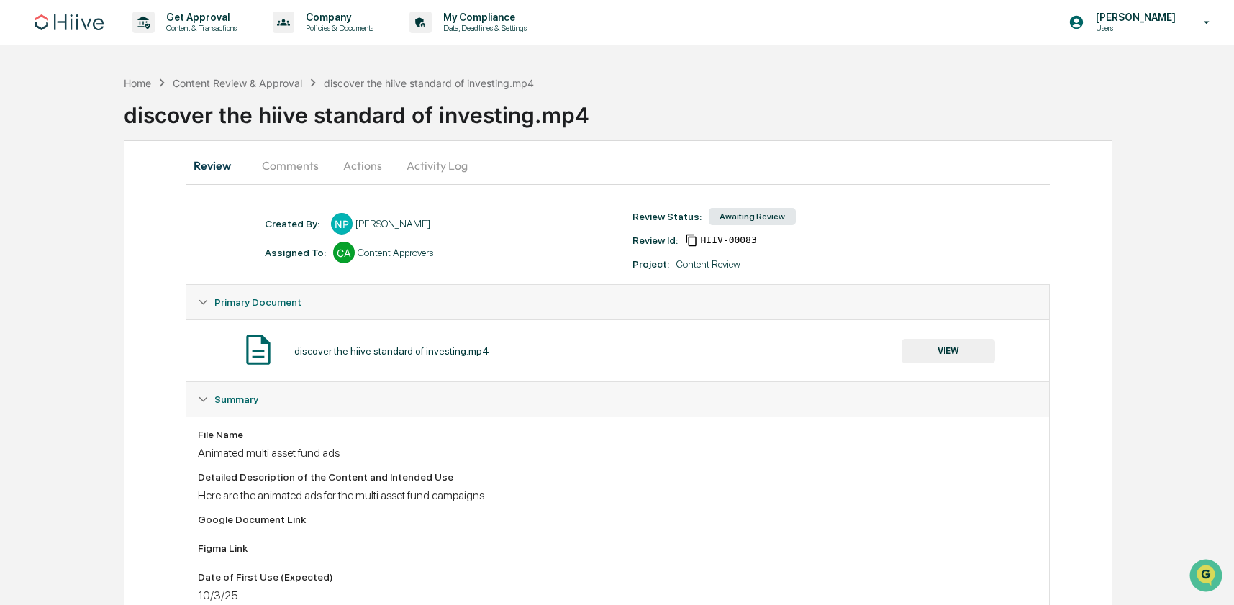
click at [290, 173] on button "Comments" at bounding box center [290, 165] width 80 height 35
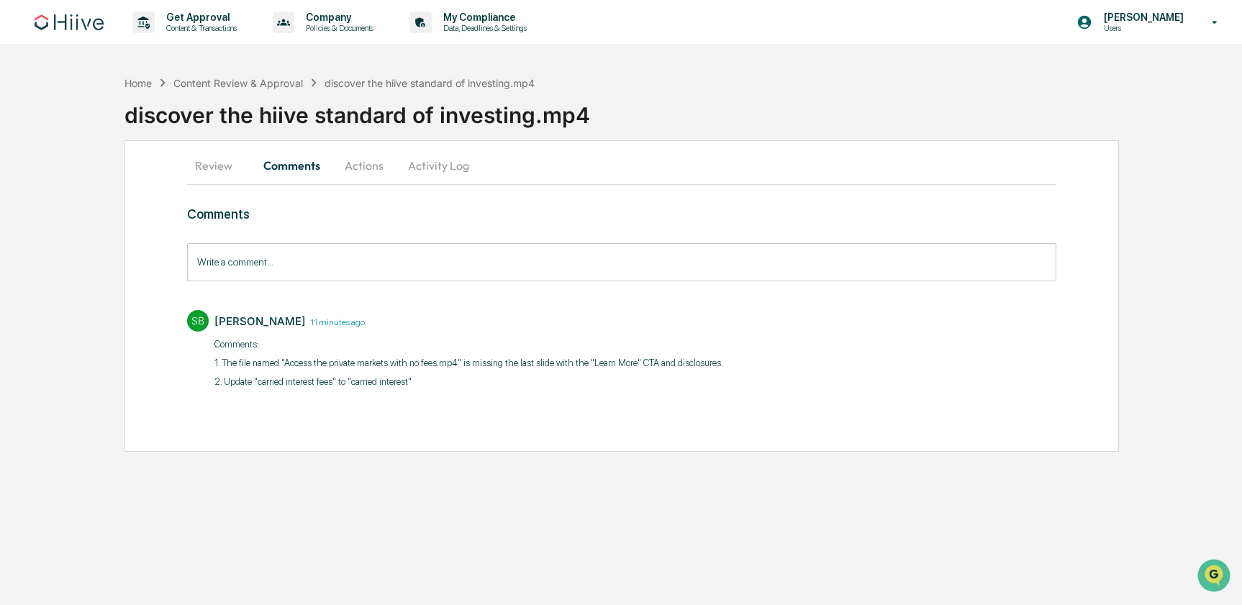
click at [363, 171] on button "Actions" at bounding box center [364, 165] width 65 height 35
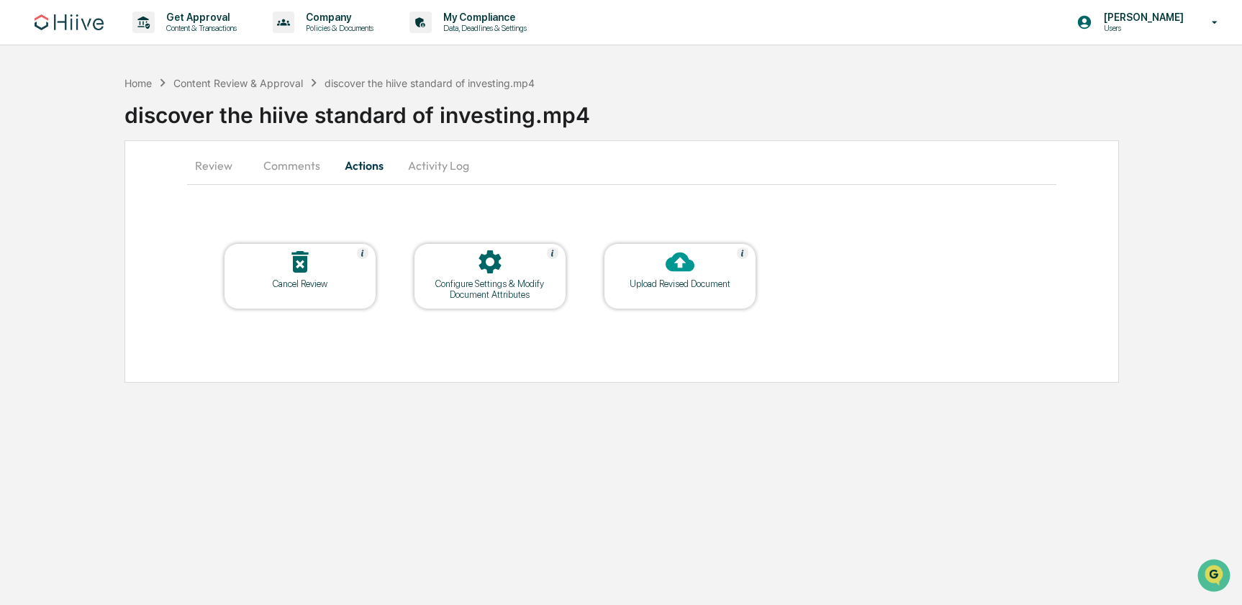
click at [445, 168] on button "Activity Log" at bounding box center [439, 165] width 84 height 35
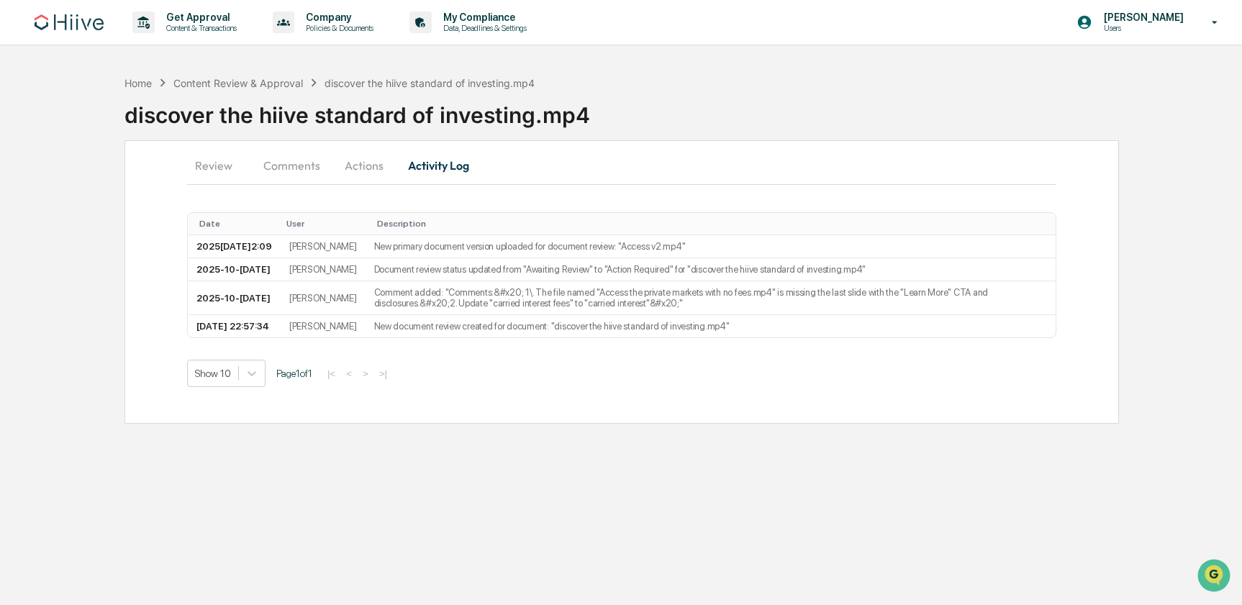
click at [303, 171] on button "Comments" at bounding box center [292, 165] width 80 height 35
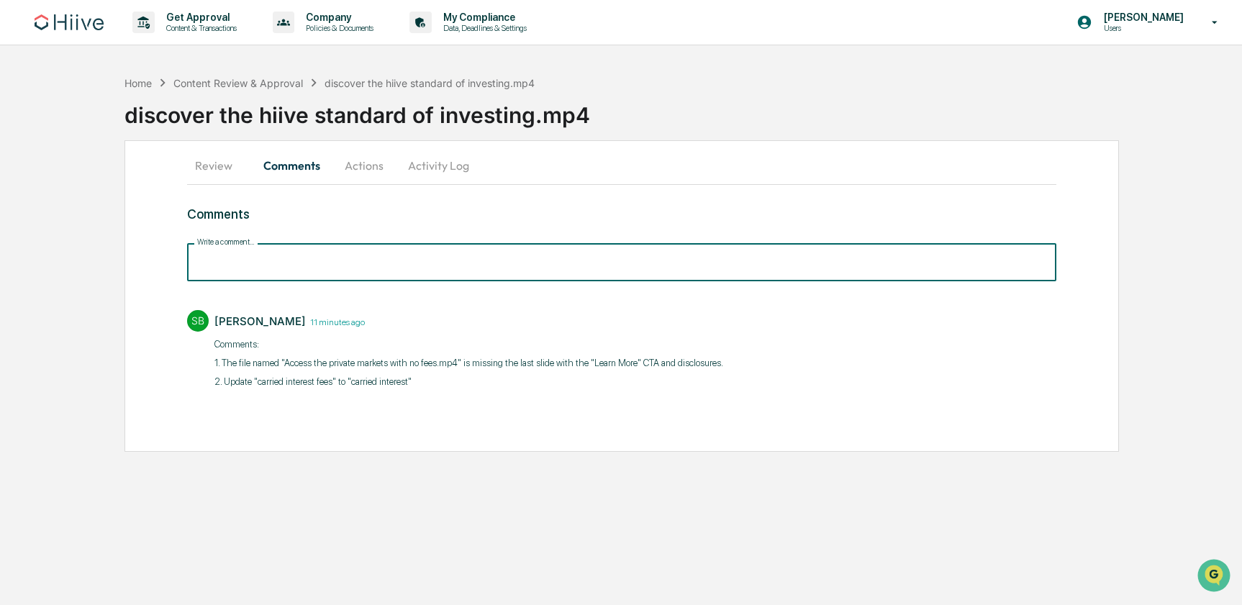
click at [286, 263] on input "Write a comment..." at bounding box center [621, 262] width 869 height 38
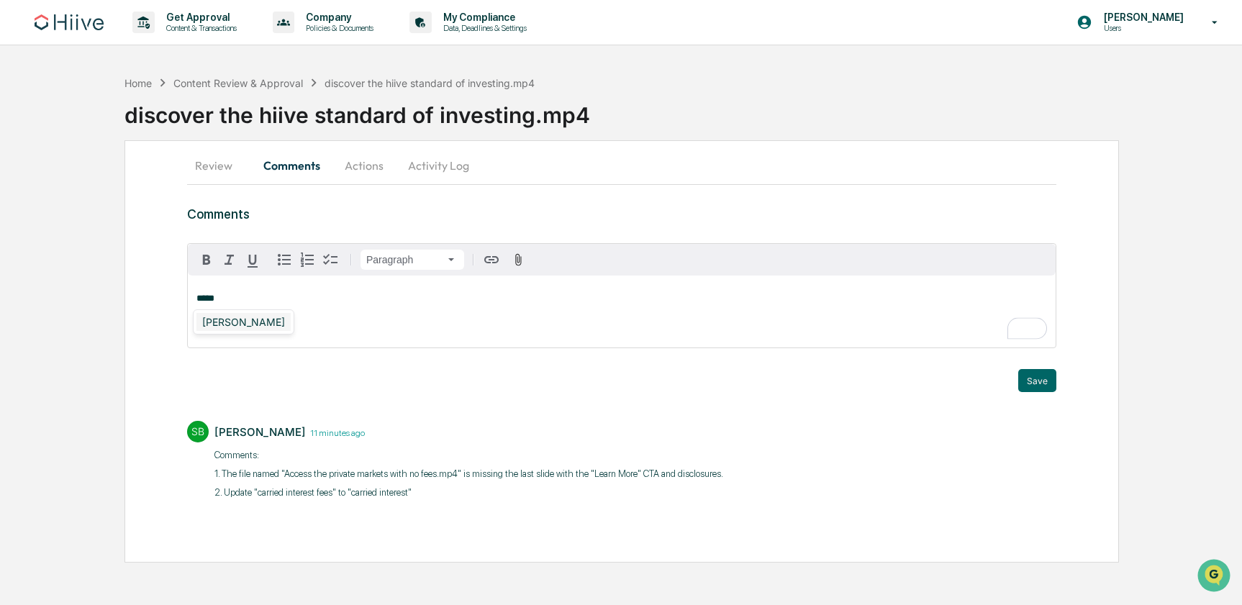
click at [274, 319] on div "[PERSON_NAME]" at bounding box center [243, 322] width 94 height 18
drag, startPoint x: 551, startPoint y: 81, endPoint x: 325, endPoint y: 84, distance: 226.7
click at [325, 84] on div "Home Content Review & Approval discover the hiive standard of investing.mp4 dis…" at bounding box center [684, 104] width 1118 height 59
copy div "discover the hiive standard of investing.mp4"
click at [540, 322] on p "**********" at bounding box center [621, 309] width 851 height 30
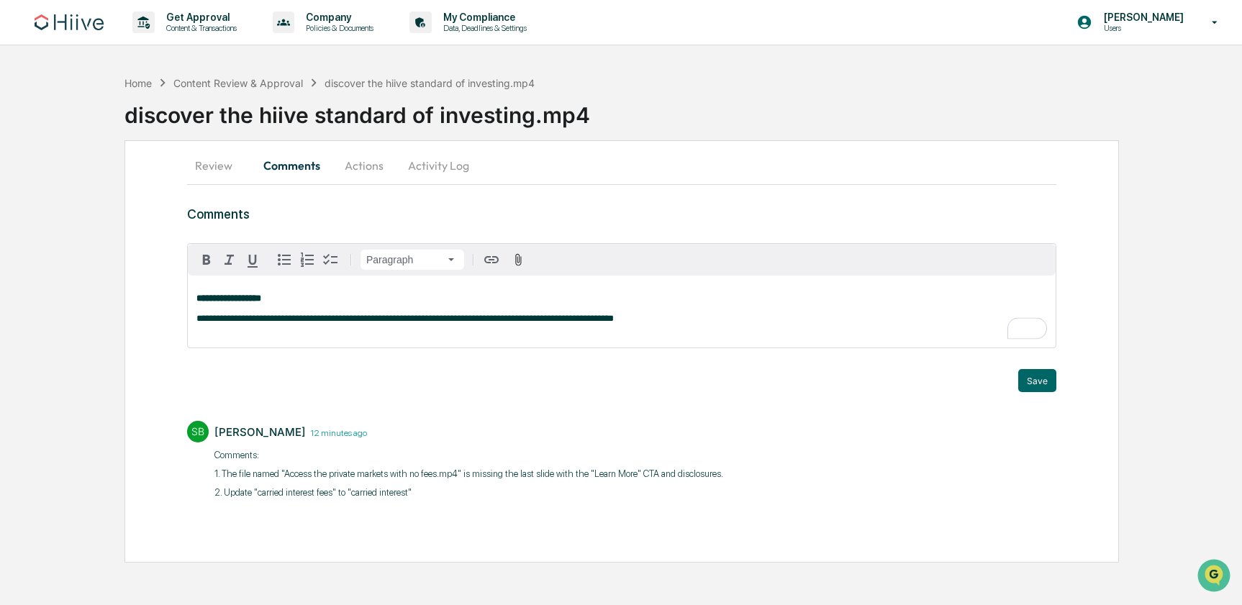
click at [517, 322] on span "**********" at bounding box center [404, 318] width 417 height 9
click at [722, 322] on p "**********" at bounding box center [621, 309] width 851 height 30
click at [1028, 386] on button "Save" at bounding box center [1037, 380] width 38 height 23
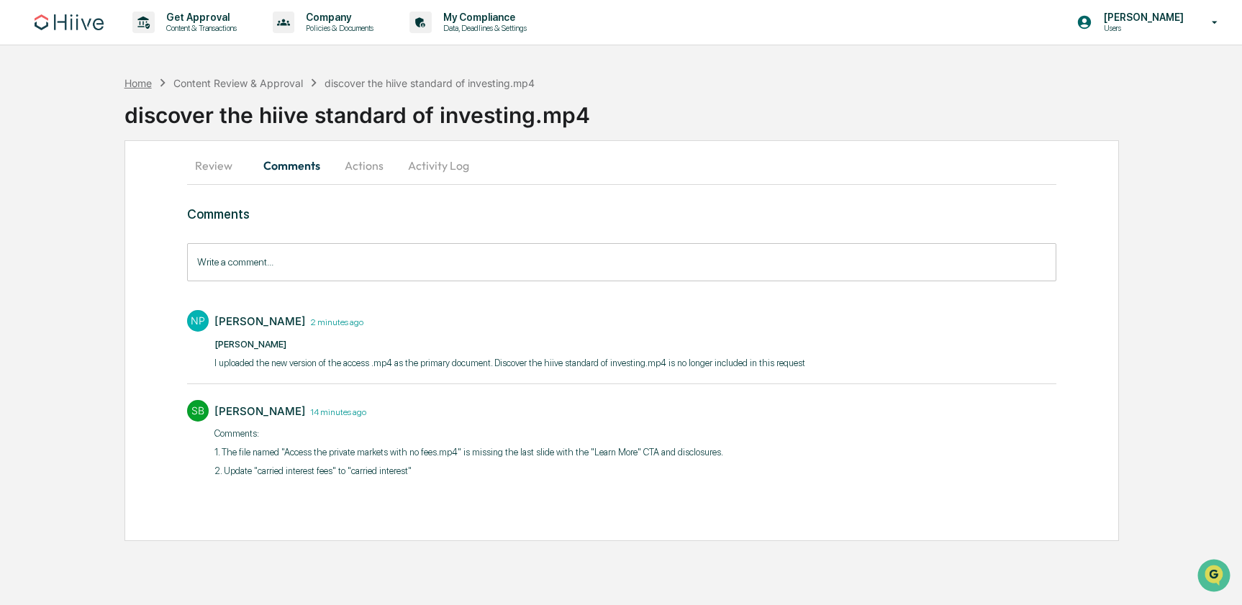
click at [129, 84] on div "Home" at bounding box center [138, 83] width 27 height 12
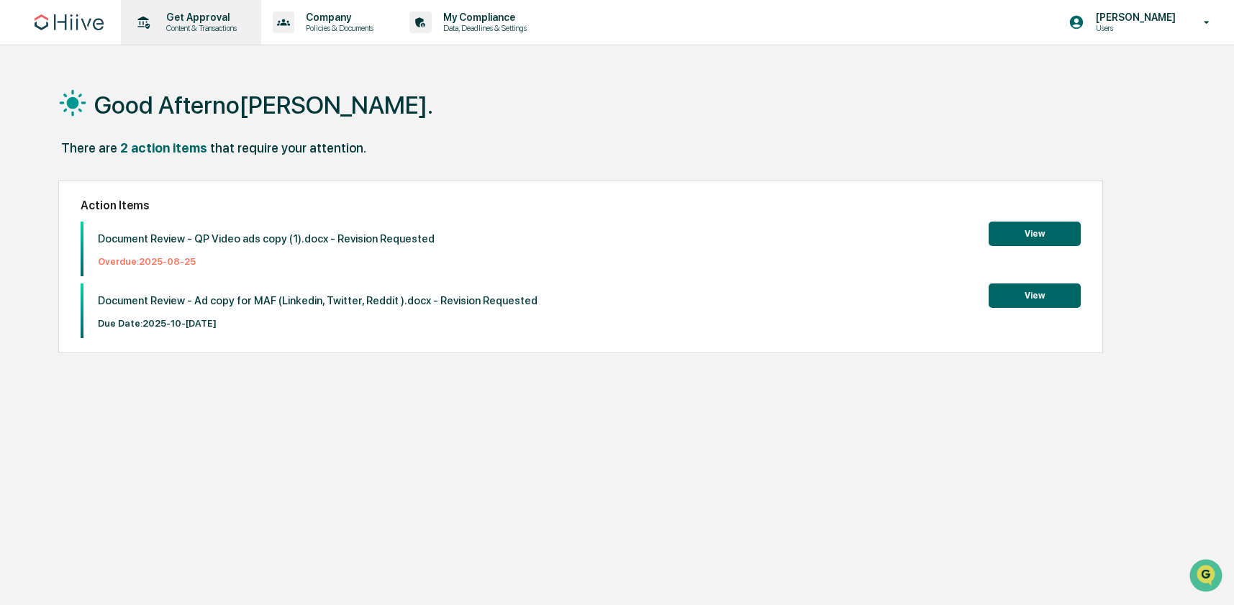
click at [211, 21] on p "Get Approval" at bounding box center [199, 18] width 89 height 12
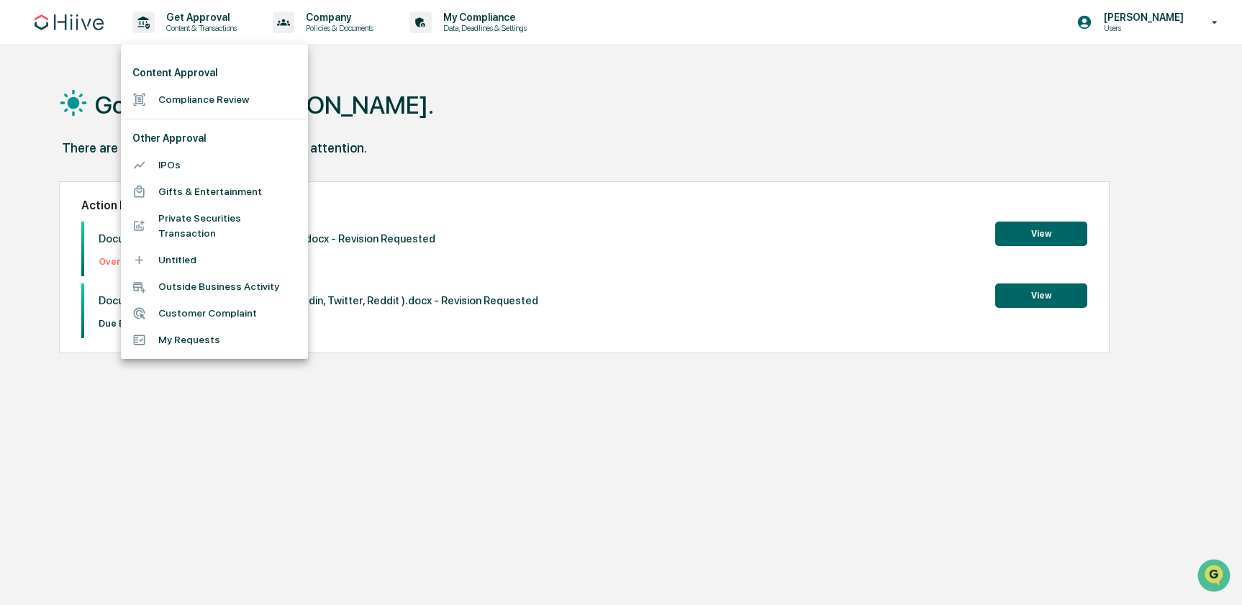
click at [240, 104] on li "Compliance Review" at bounding box center [214, 99] width 187 height 27
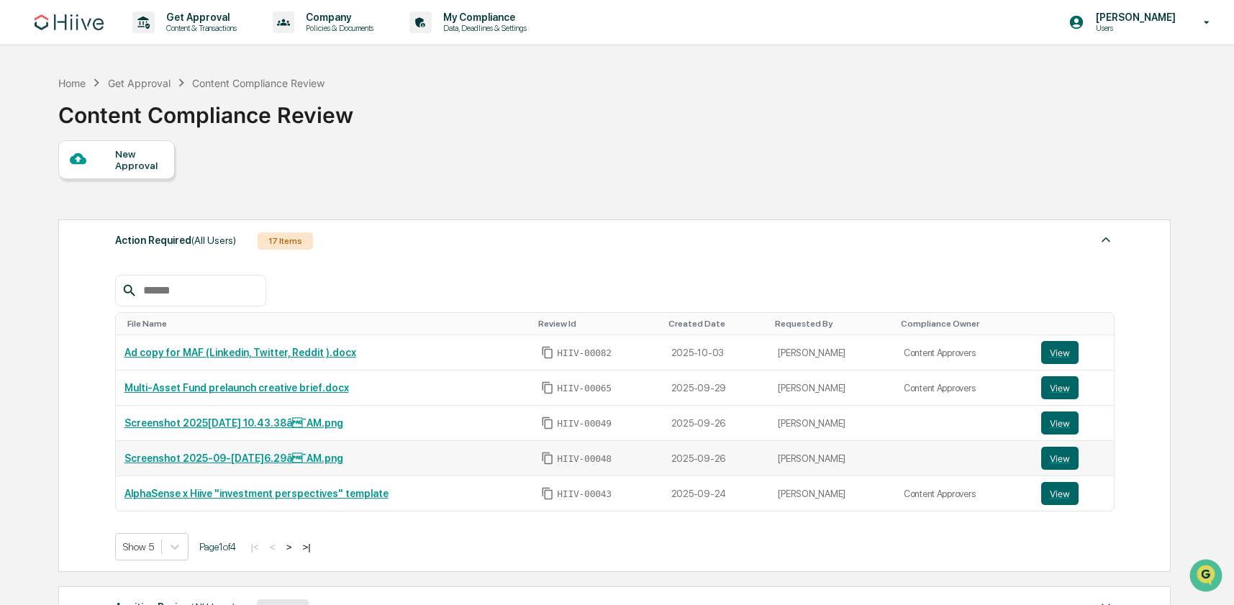
scroll to position [265, 0]
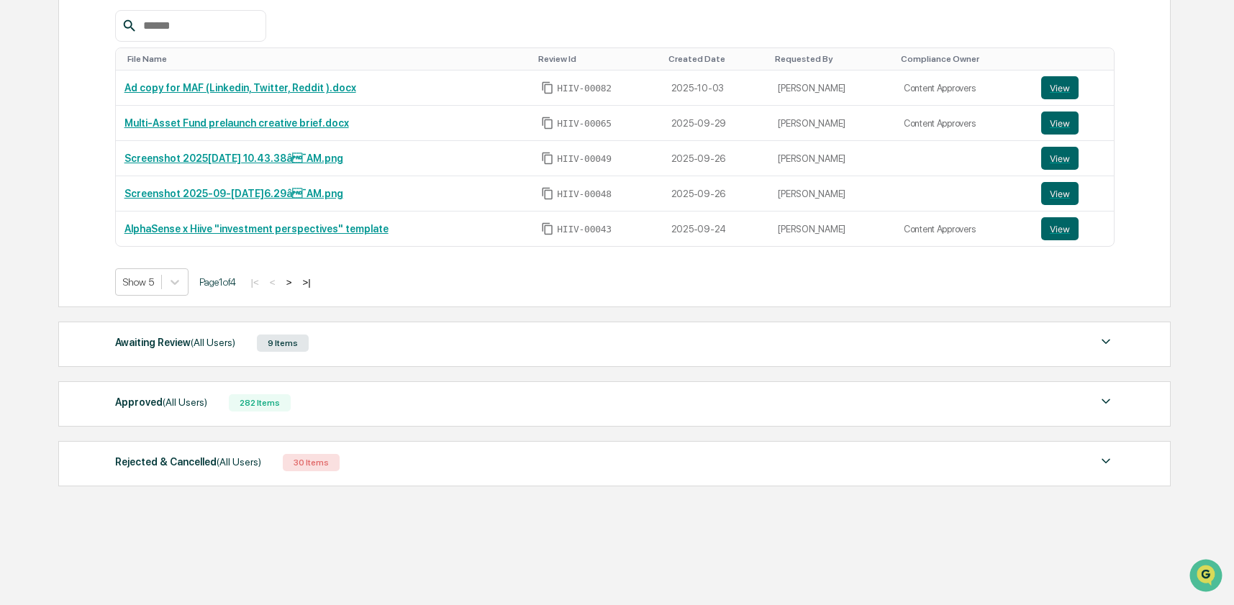
click at [402, 409] on div "Approved (All Users) 282 Items" at bounding box center [615, 403] width 1000 height 20
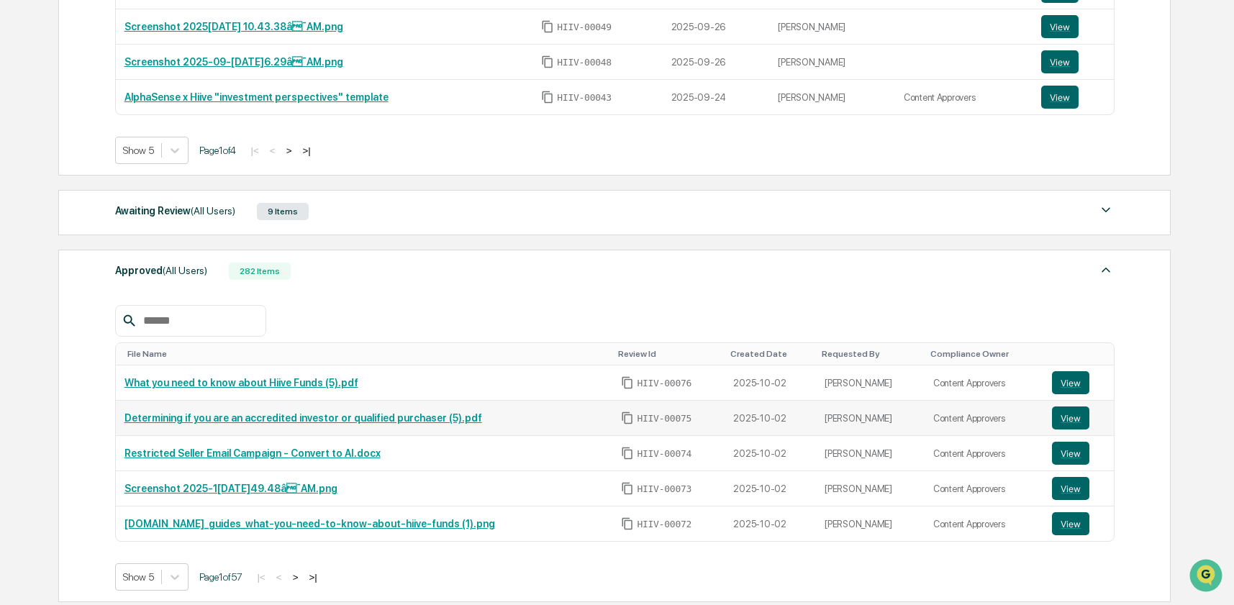
scroll to position [423, 0]
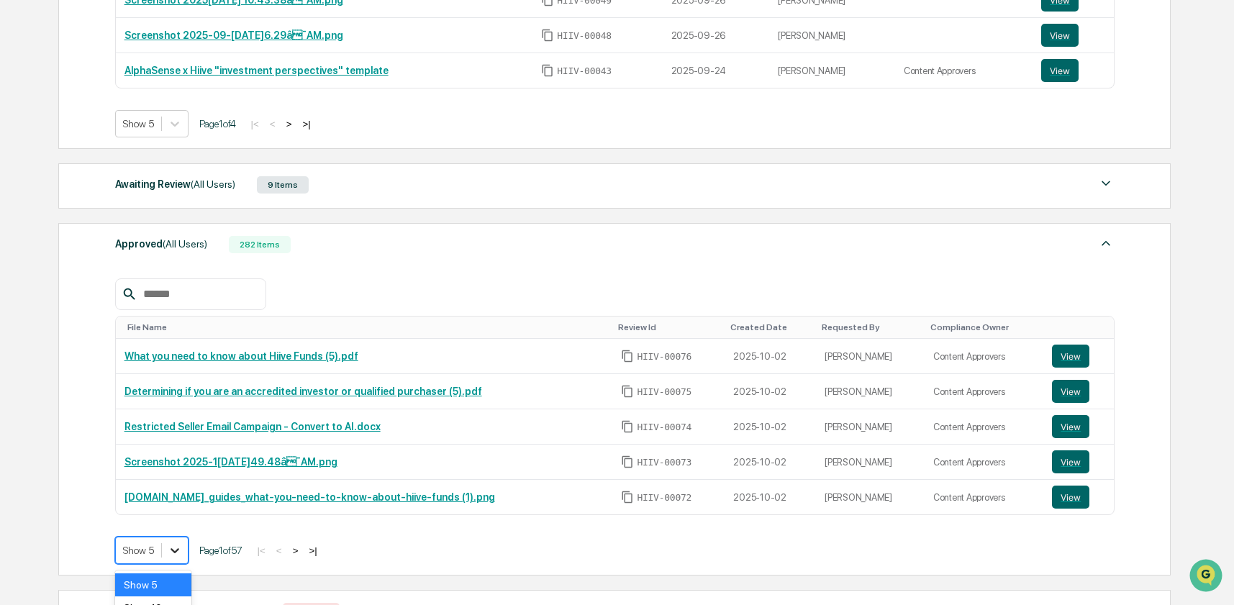
click at [187, 552] on body "Get Approval Content & Transactions Company Policies & Documents My Compliance …" at bounding box center [617, 166] width 1234 height 1178
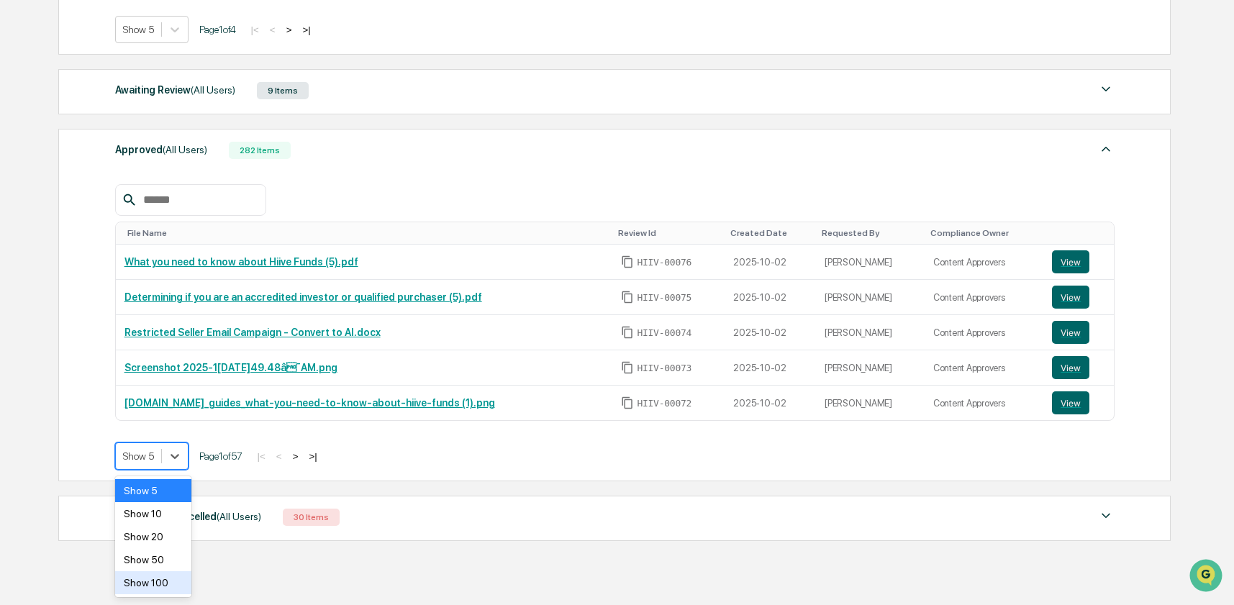
click at [159, 582] on div "Show 100" at bounding box center [153, 582] width 76 height 23
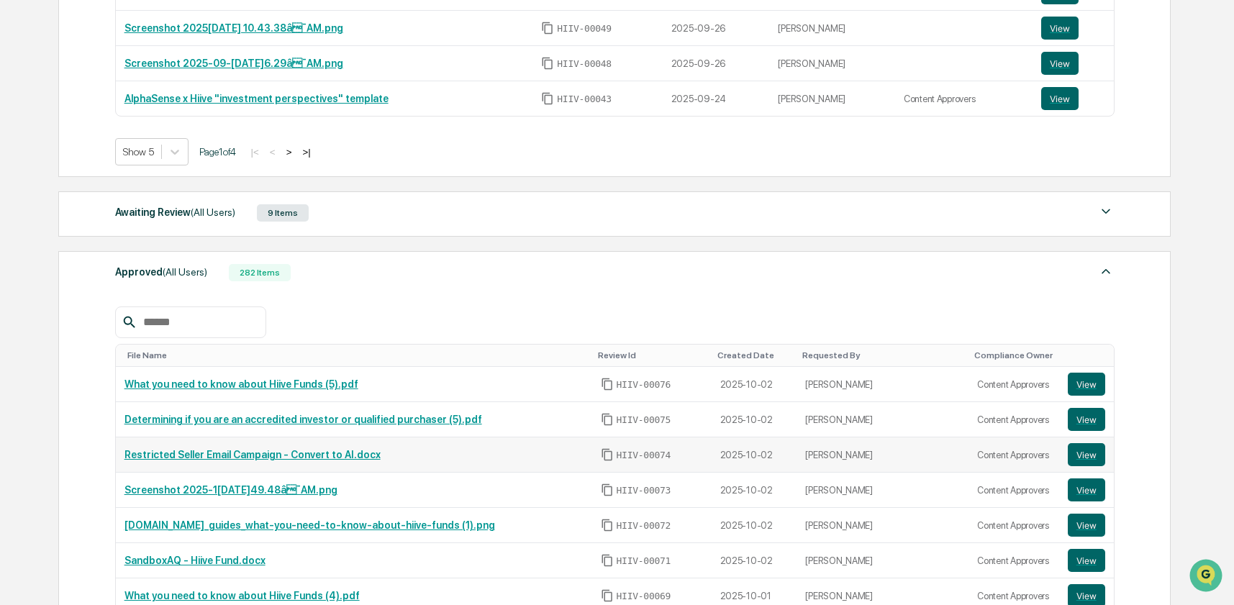
scroll to position [428, 0]
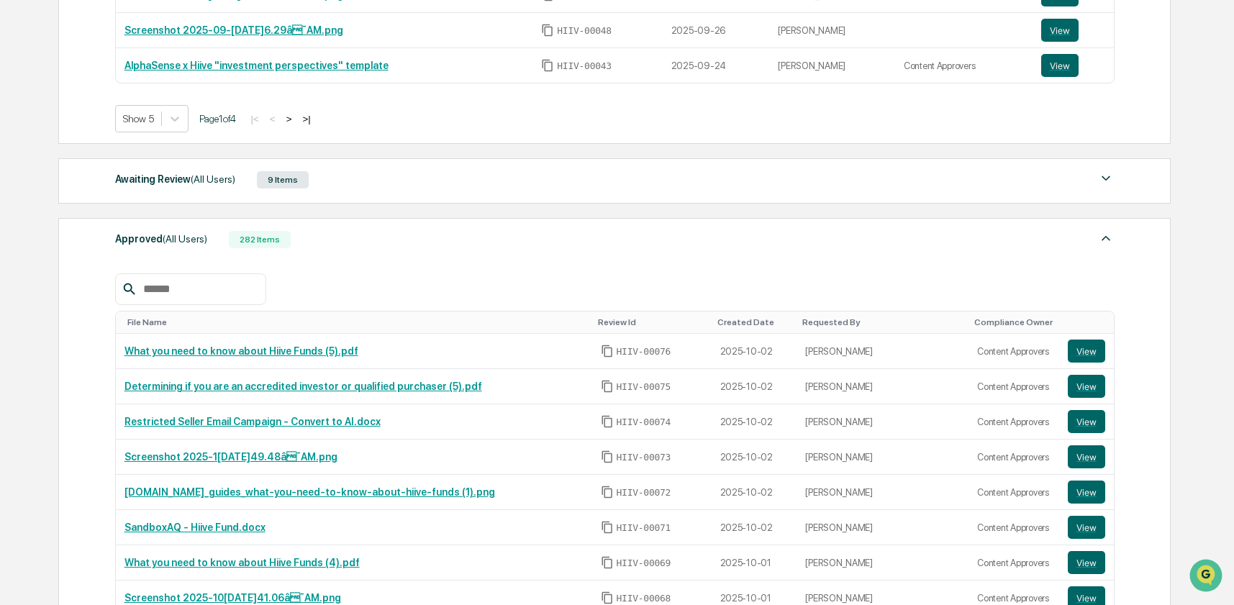
click at [421, 191] on div "Awaiting Review (All Users) 9 Items File Name Review Id Created Date Requested …" at bounding box center [614, 180] width 1112 height 45
click at [406, 177] on div "Awaiting Review (All Users) 9 Items" at bounding box center [615, 180] width 1000 height 20
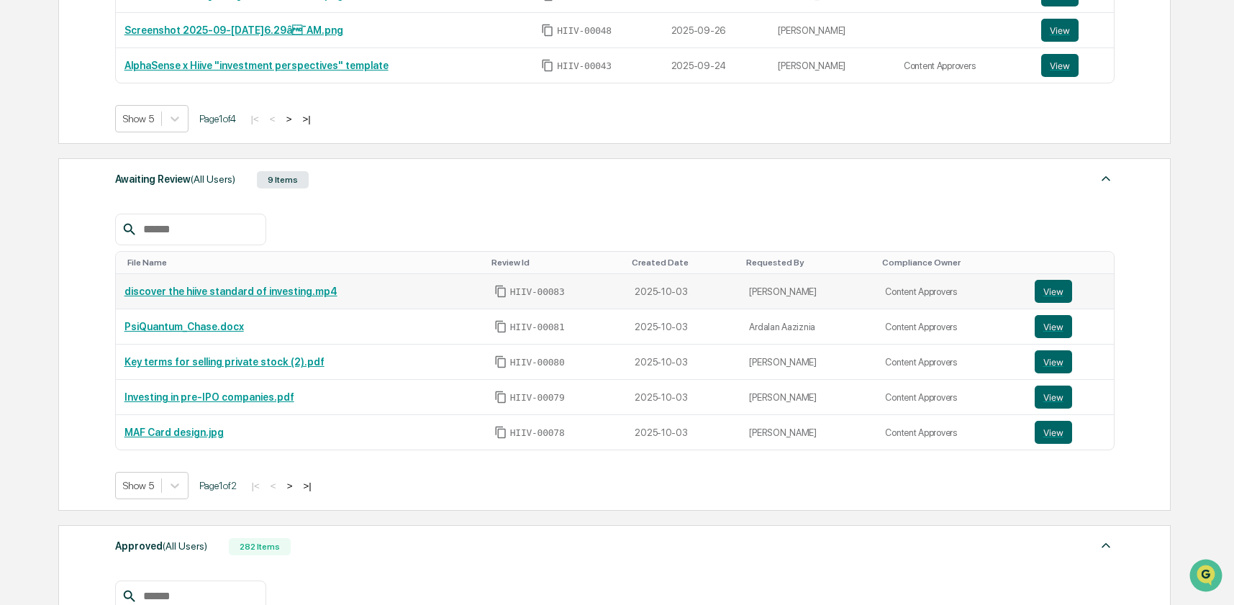
click at [381, 294] on div "discover the hiive standard of investing.mp4" at bounding box center [301, 292] width 353 height 12
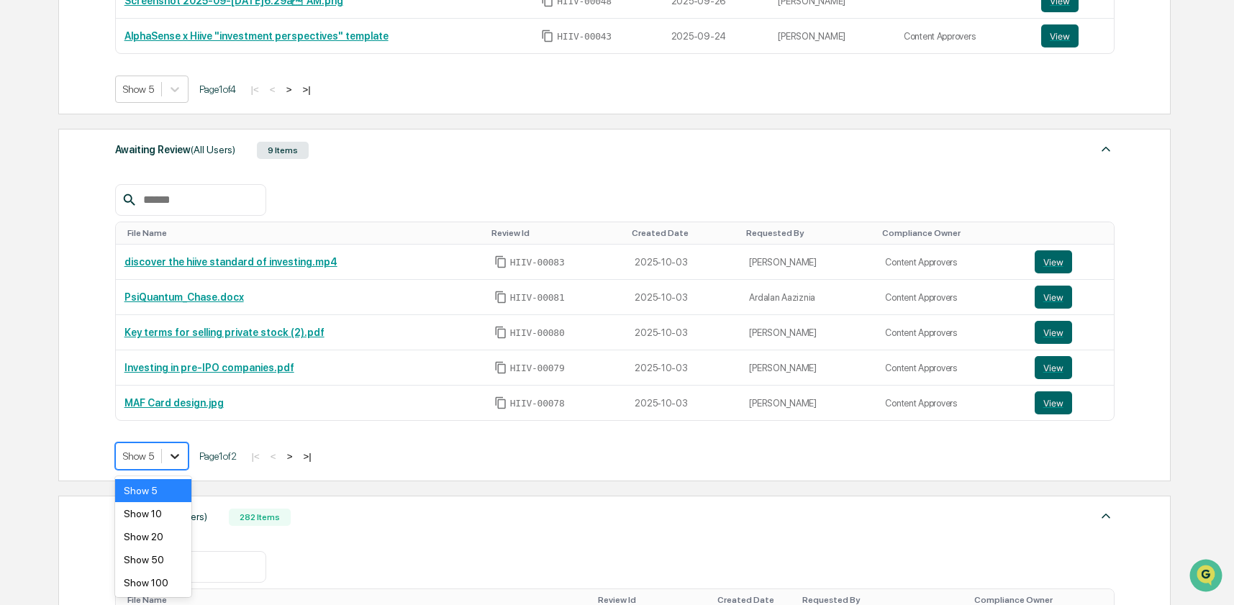
click at [136, 512] on div "Show 10" at bounding box center [153, 513] width 76 height 23
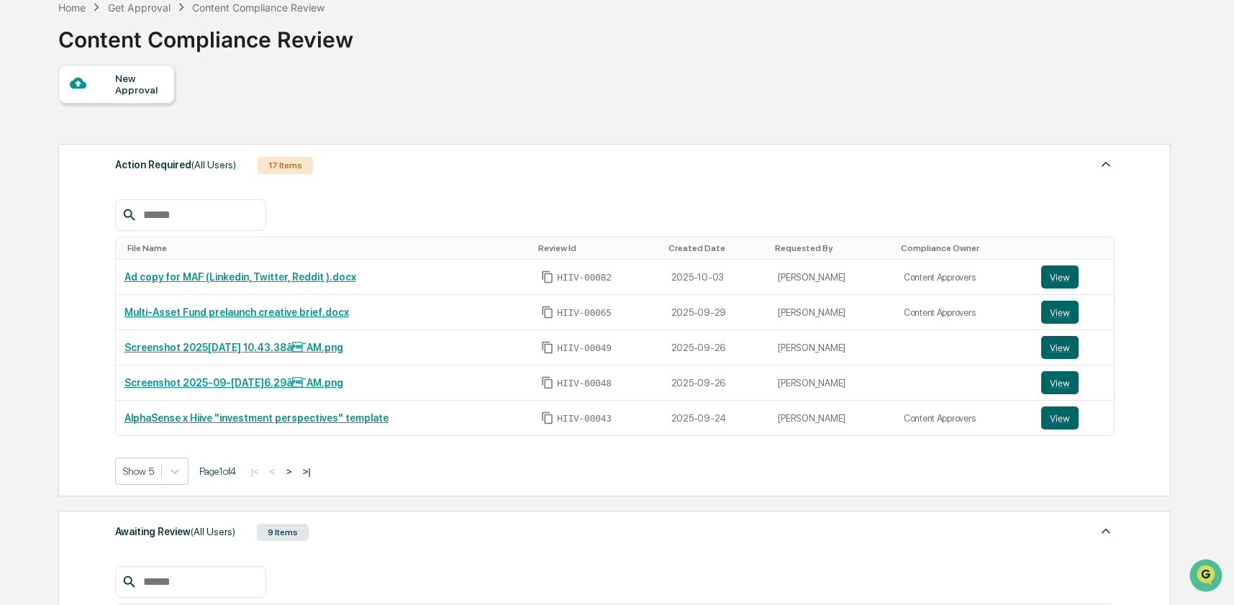
scroll to position [0, 0]
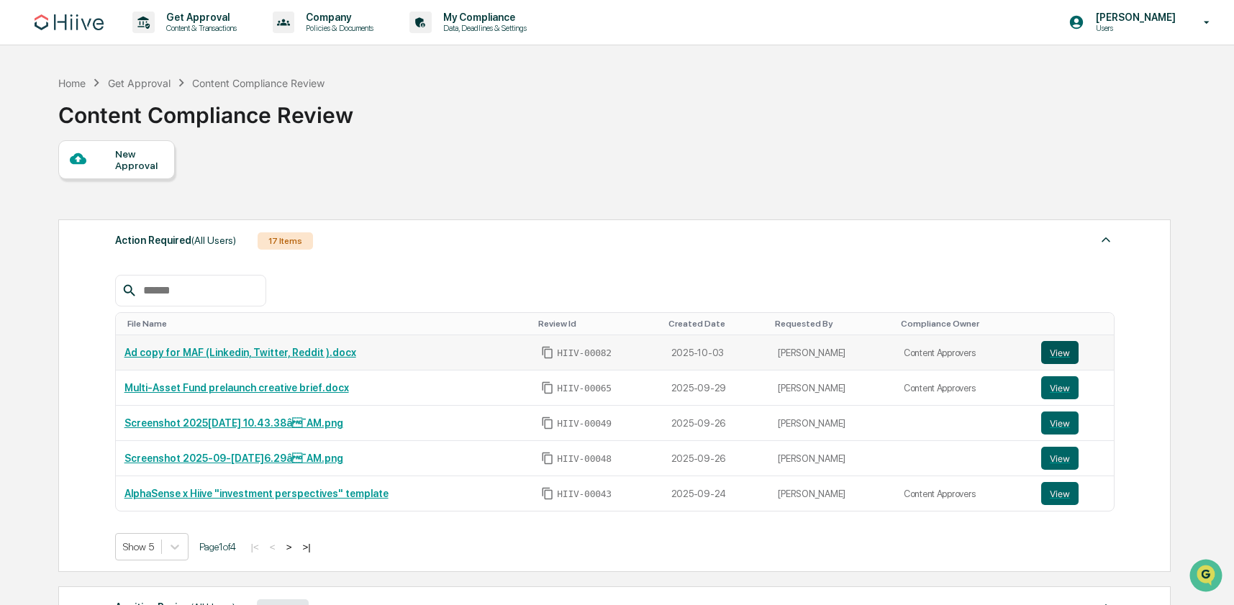
click at [1069, 353] on button "View" at bounding box center [1059, 352] width 37 height 23
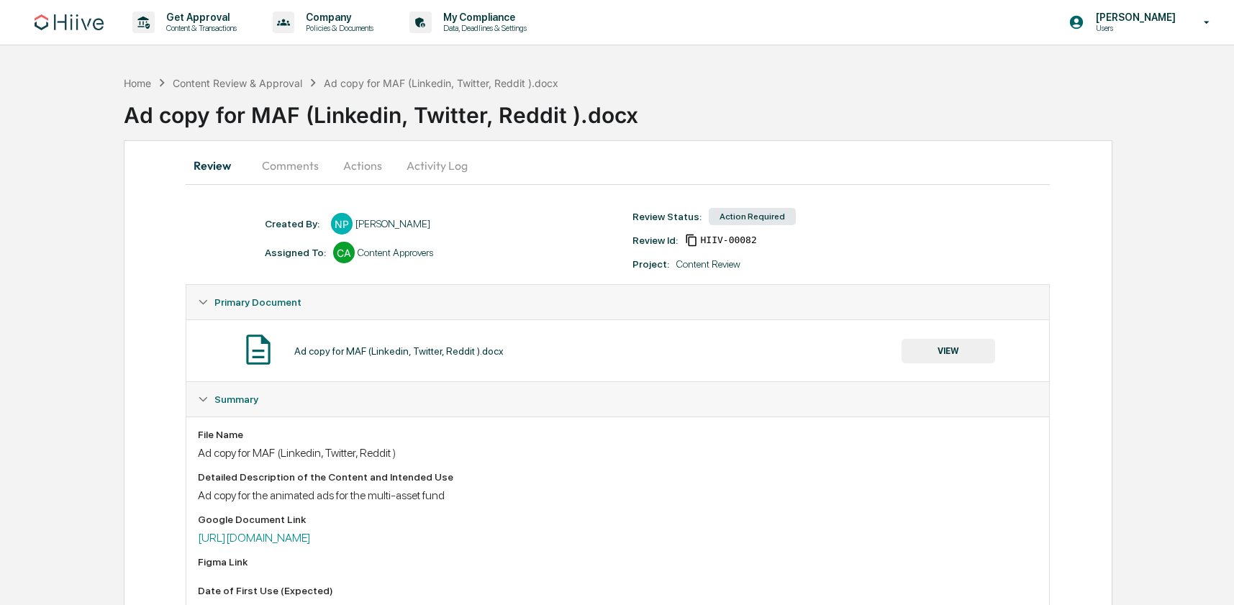
click at [357, 155] on button "Actions" at bounding box center [362, 165] width 65 height 35
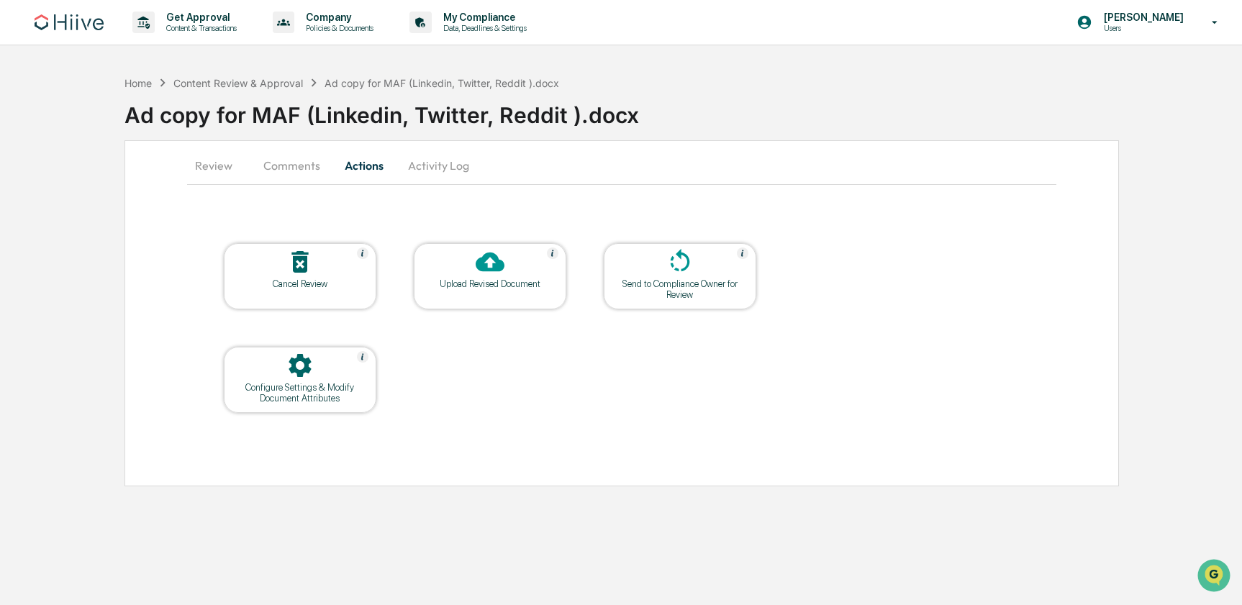
click at [481, 287] on div "Upload Revised Document" at bounding box center [490, 284] width 130 height 11
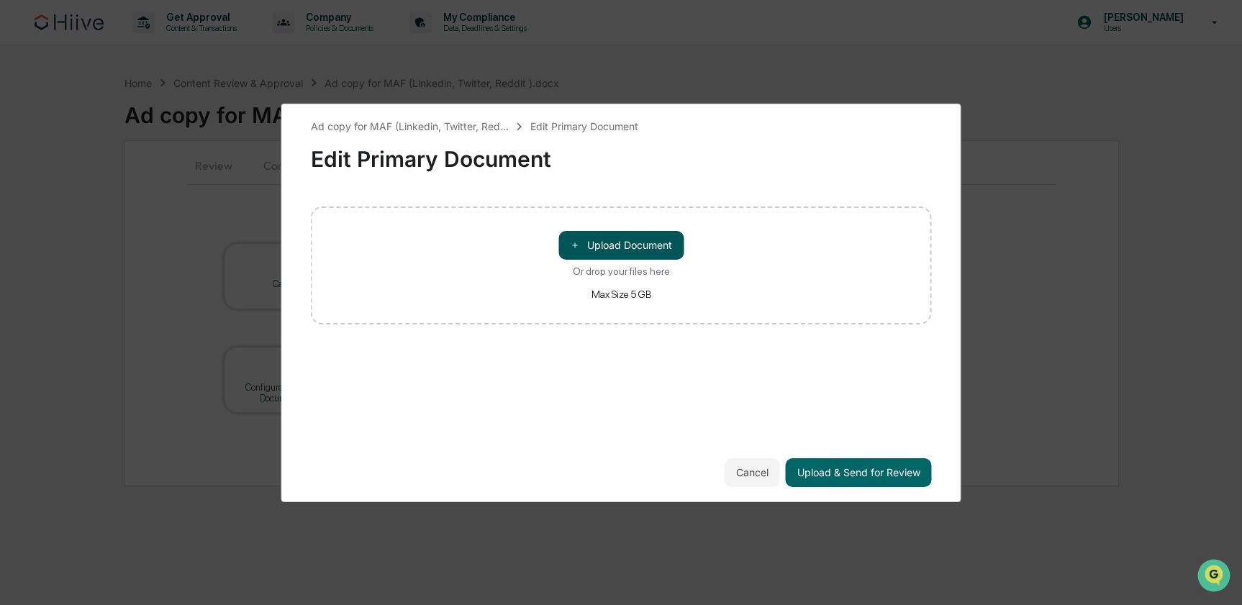
click at [610, 249] on button "＋ Upload Document" at bounding box center [621, 245] width 125 height 29
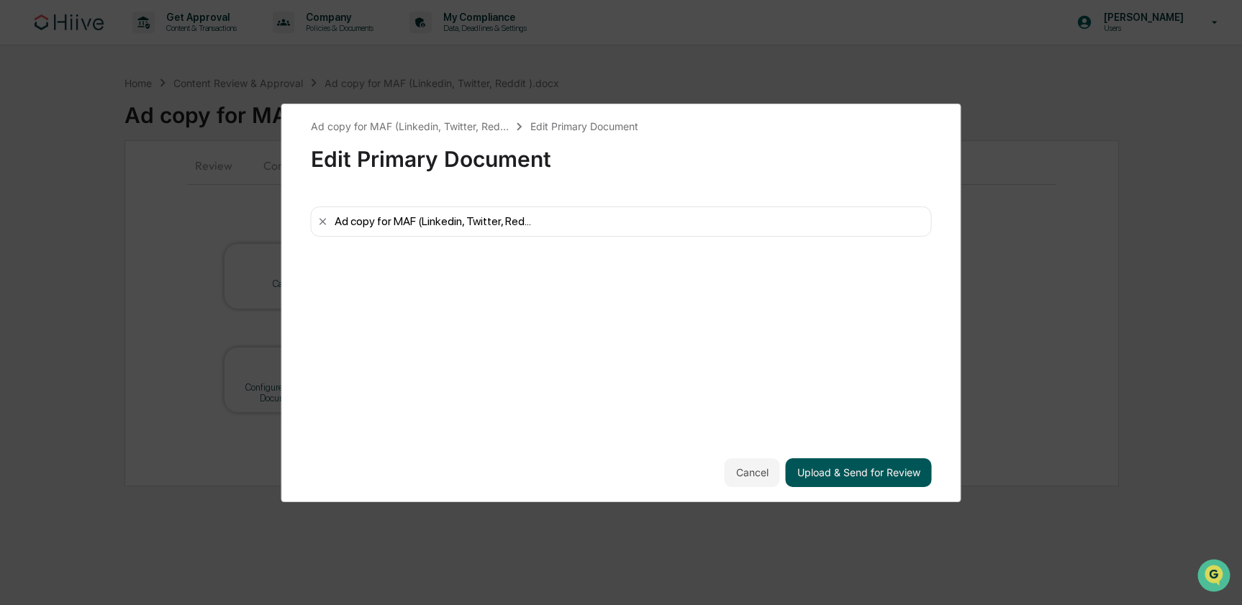
click at [827, 475] on button "Upload & Send for Review" at bounding box center [859, 472] width 146 height 29
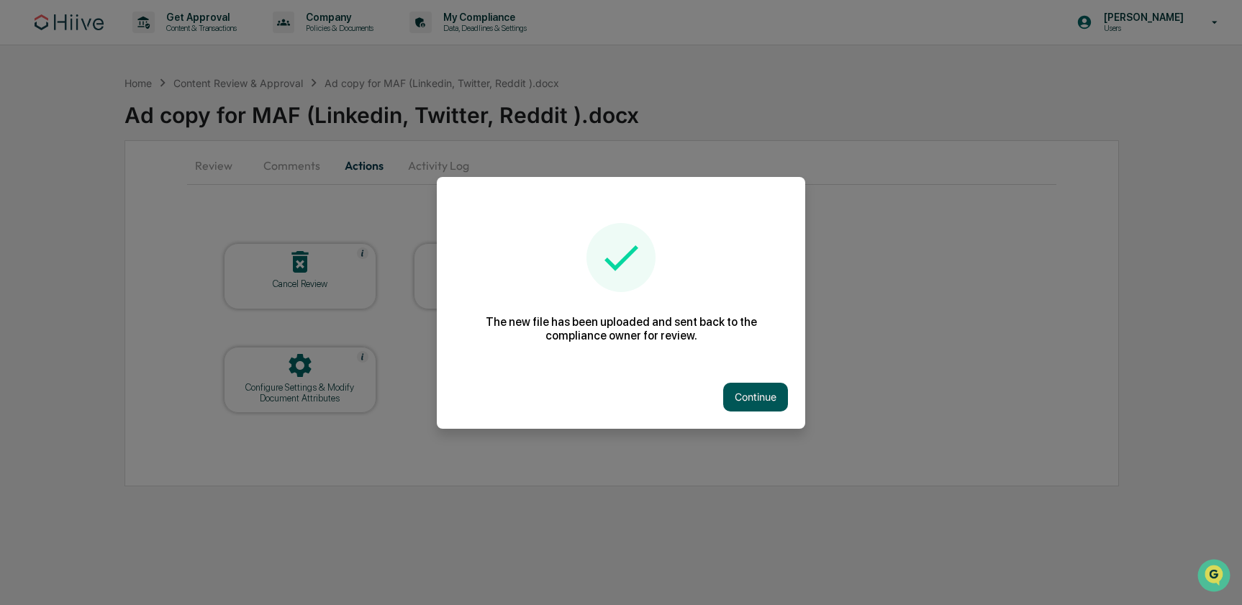
click at [765, 401] on button "Continue" at bounding box center [755, 397] width 65 height 29
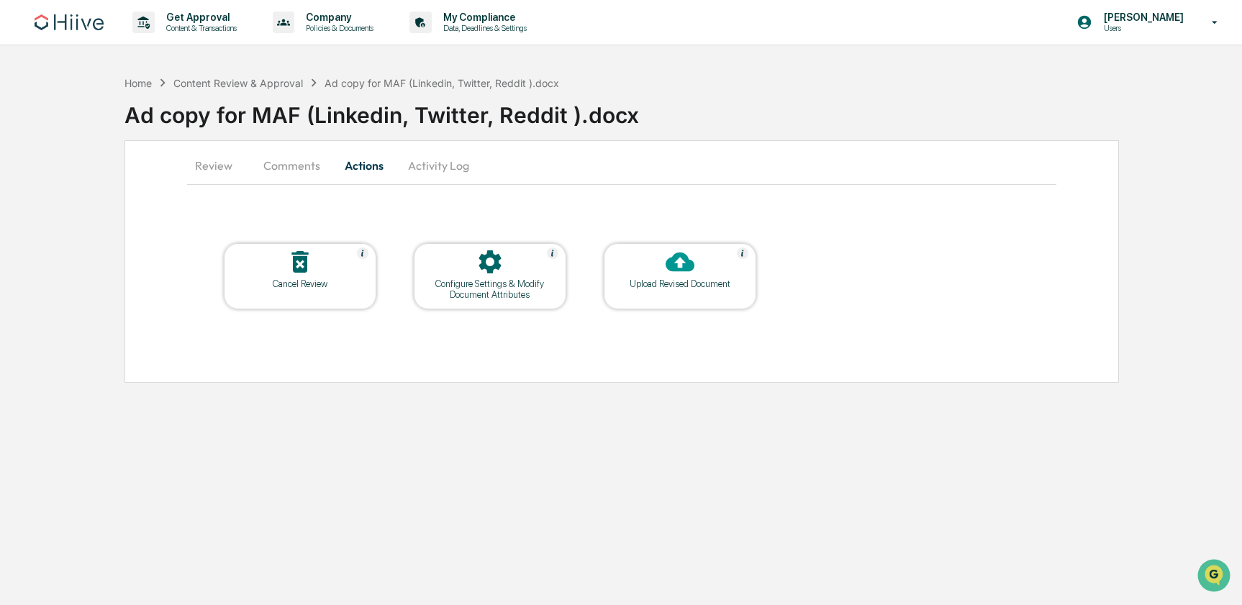
click at [292, 172] on button "Comments" at bounding box center [292, 165] width 80 height 35
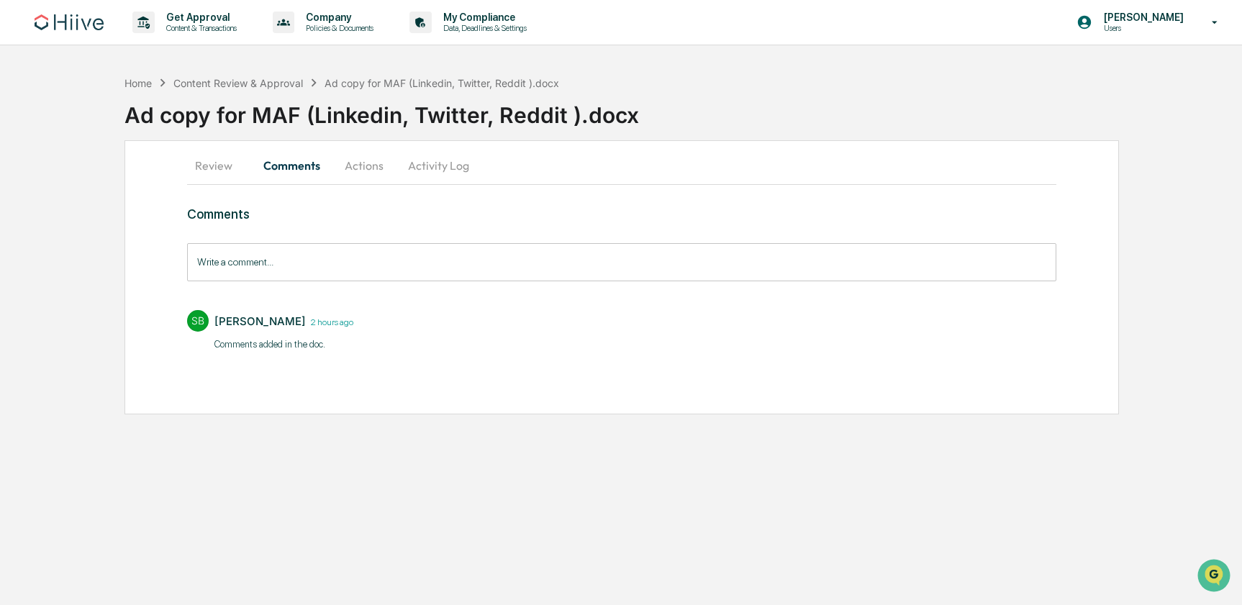
click at [371, 168] on button "Actions" at bounding box center [364, 165] width 65 height 35
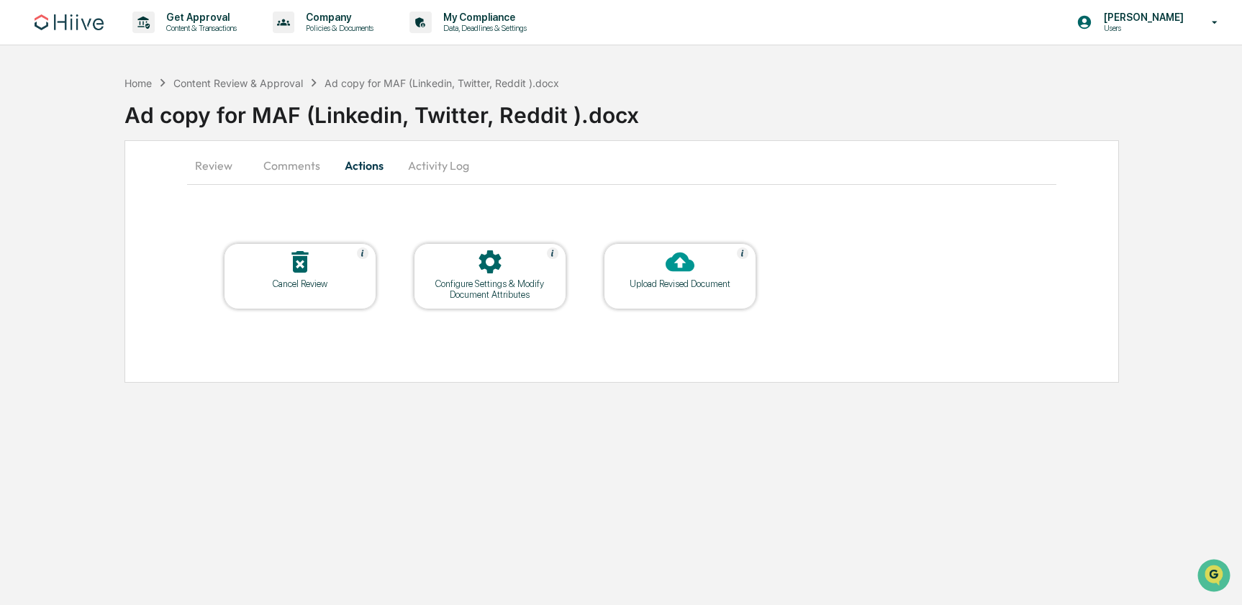
click at [442, 170] on button "Activity Log" at bounding box center [439, 165] width 84 height 35
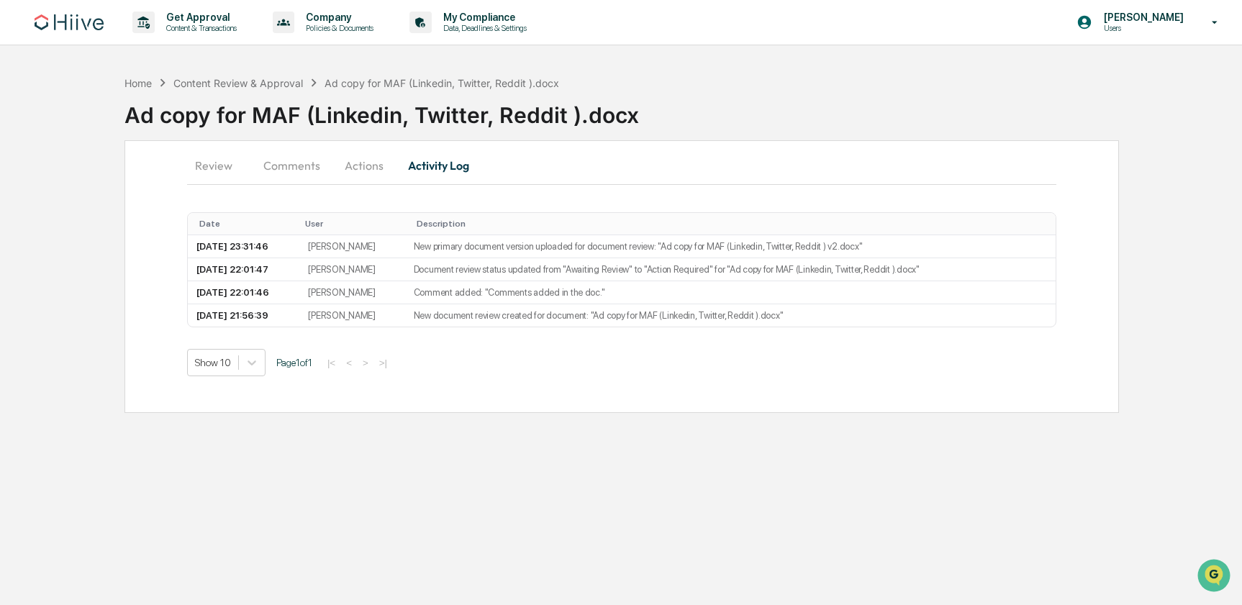
click at [221, 168] on button "Review" at bounding box center [219, 165] width 65 height 35
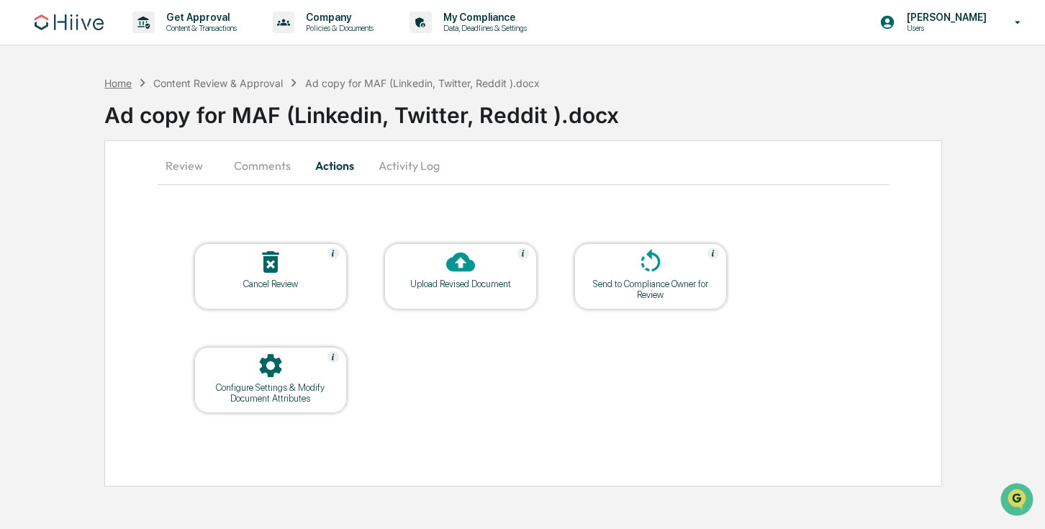
click at [122, 82] on div "Home" at bounding box center [117, 83] width 27 height 12
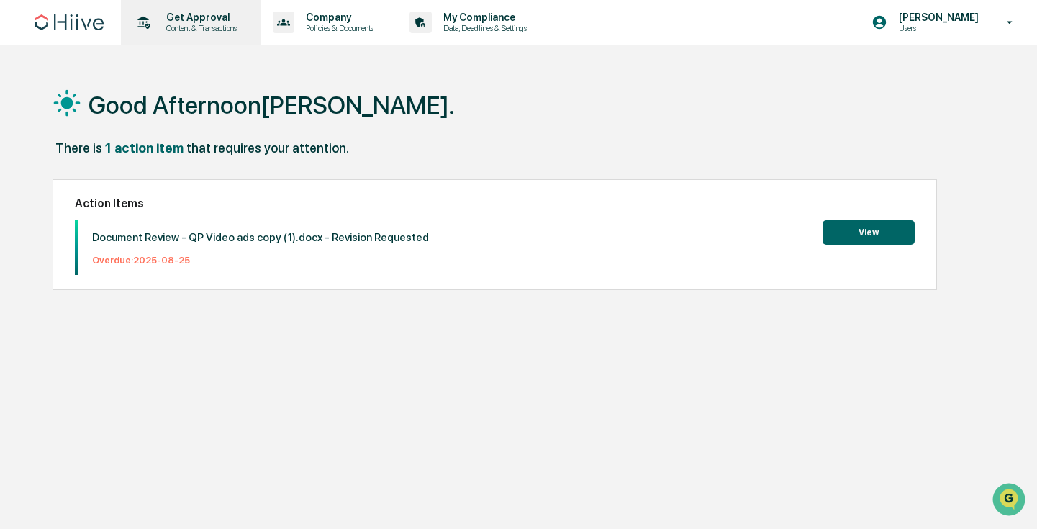
click at [181, 12] on p "Get Approval" at bounding box center [199, 18] width 89 height 12
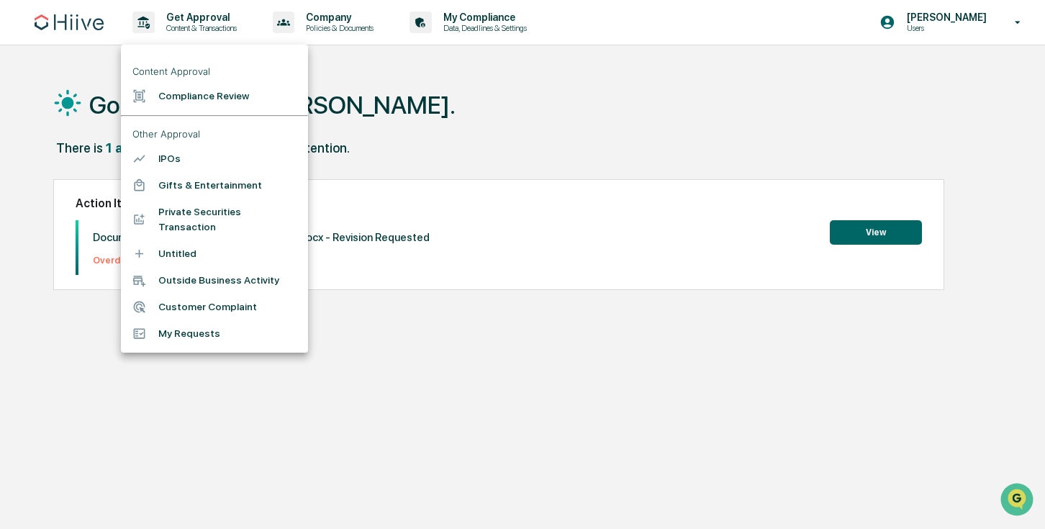
click at [199, 102] on li "Compliance Review" at bounding box center [214, 96] width 187 height 27
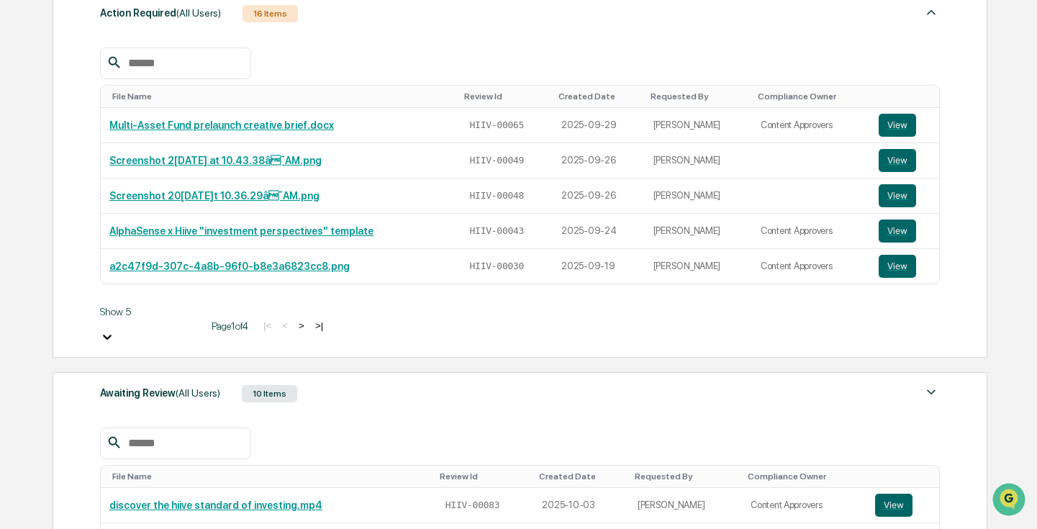
scroll to position [318, 0]
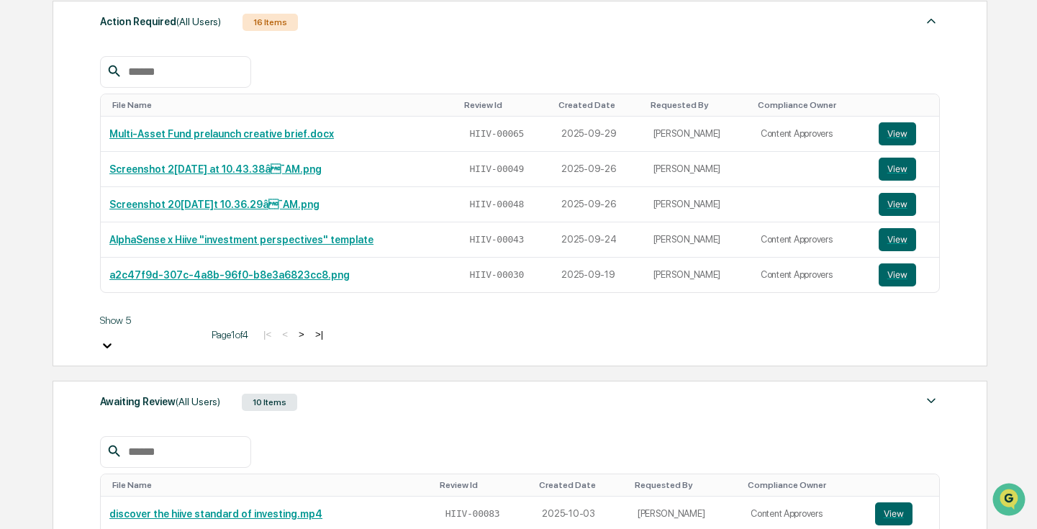
scroll to position [180, 0]
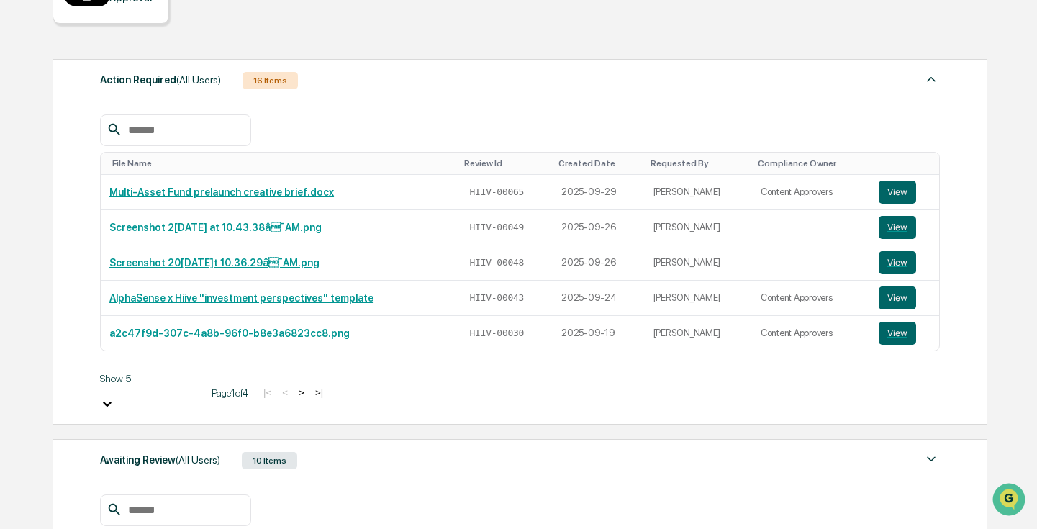
click at [356, 451] on div "Awaiting Review (All Users) 10 Items" at bounding box center [520, 461] width 840 height 20
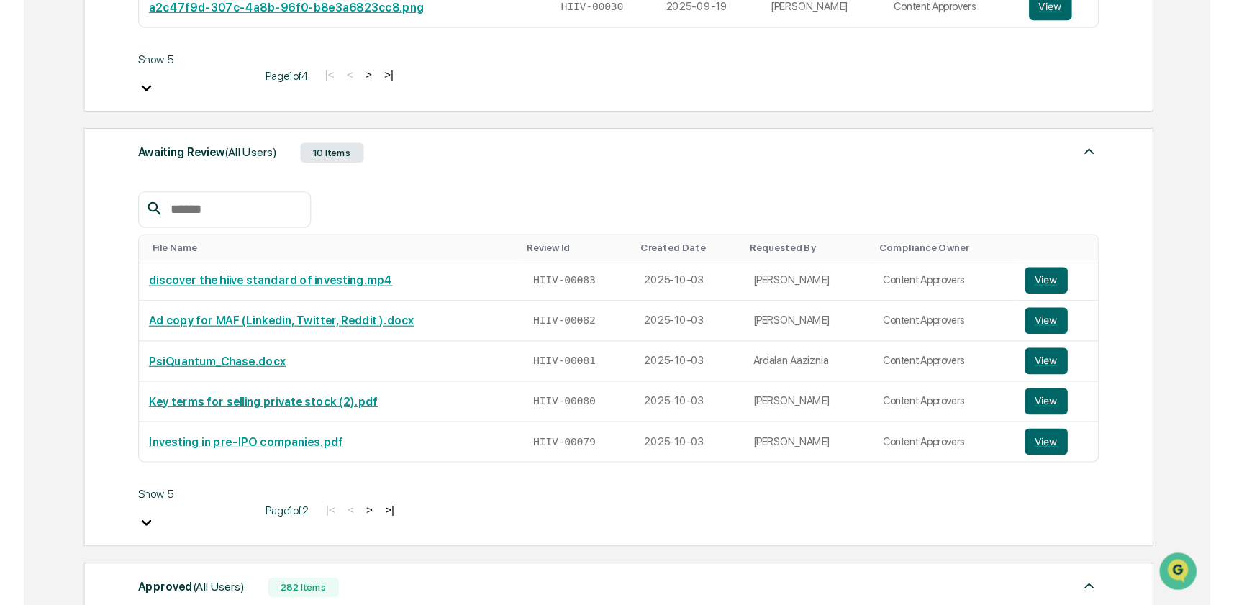
scroll to position [540, 0]
